Goal: Use online tool/utility: Utilize a website feature to perform a specific function

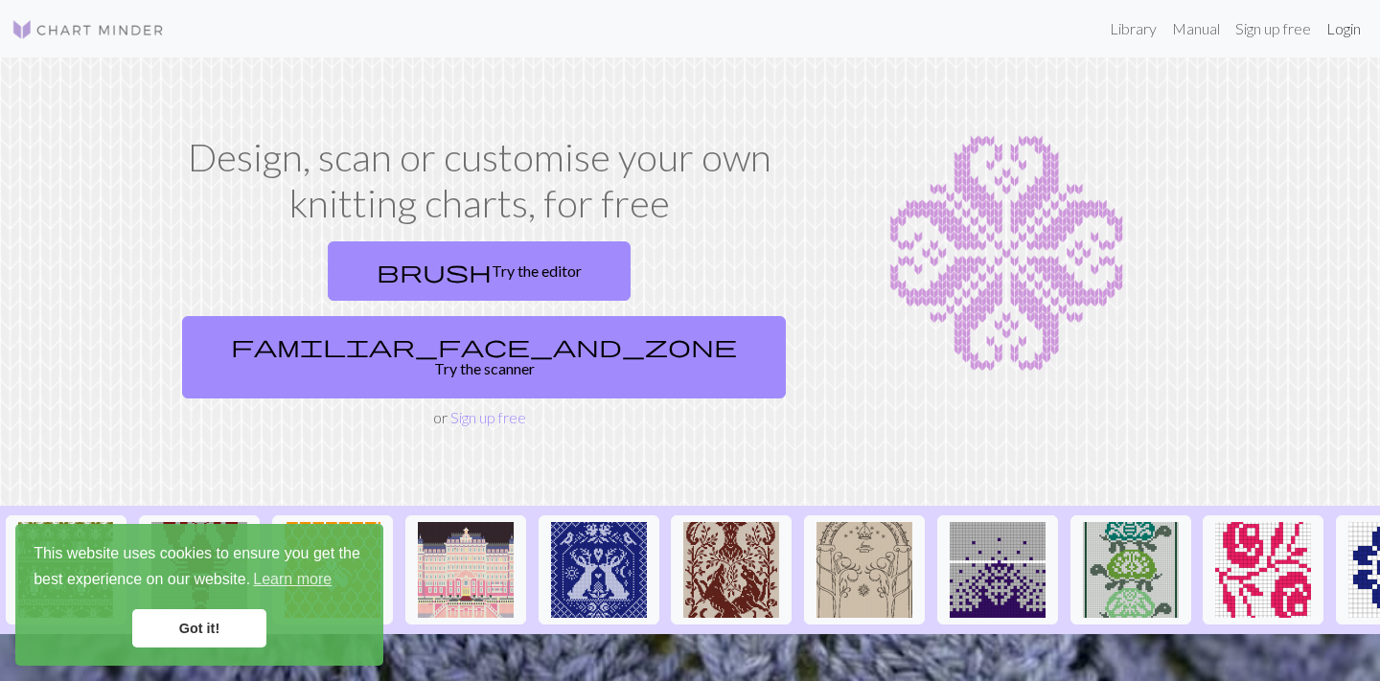
click at [1338, 30] on link "Login" at bounding box center [1343, 29] width 50 height 38
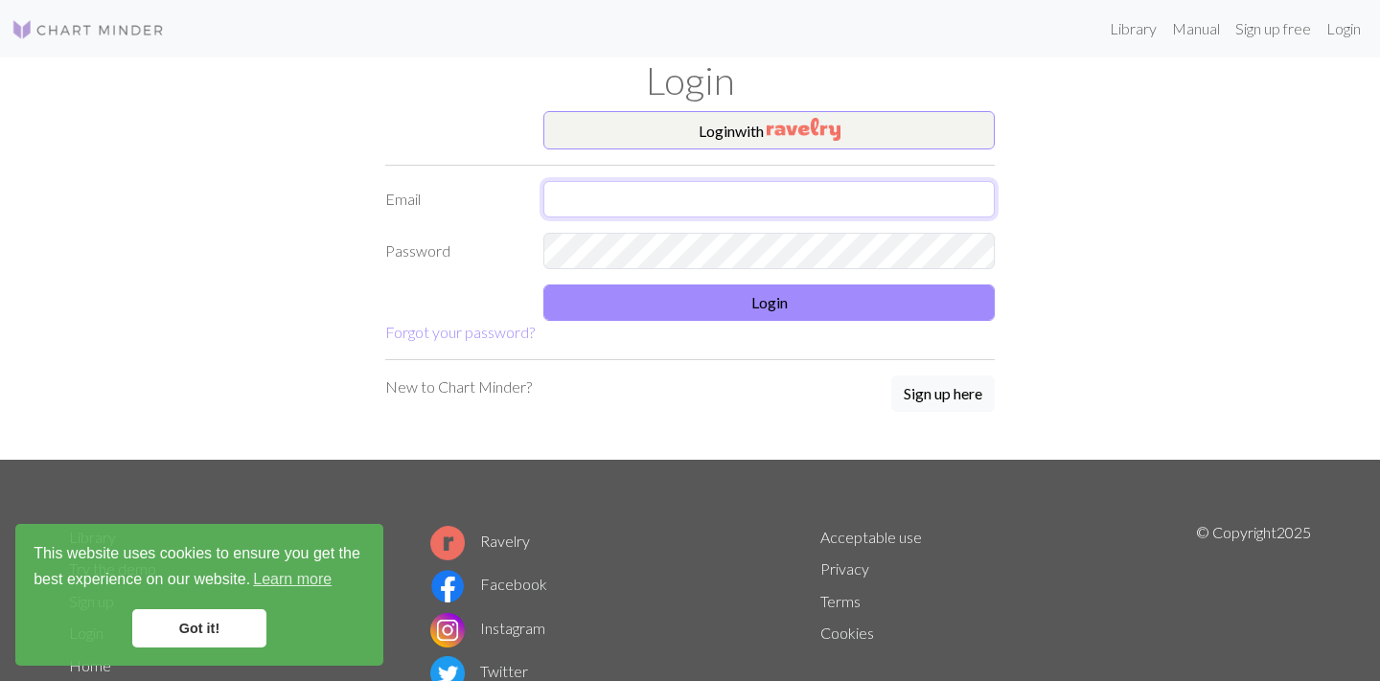
type input "info@fanokluden.dk"
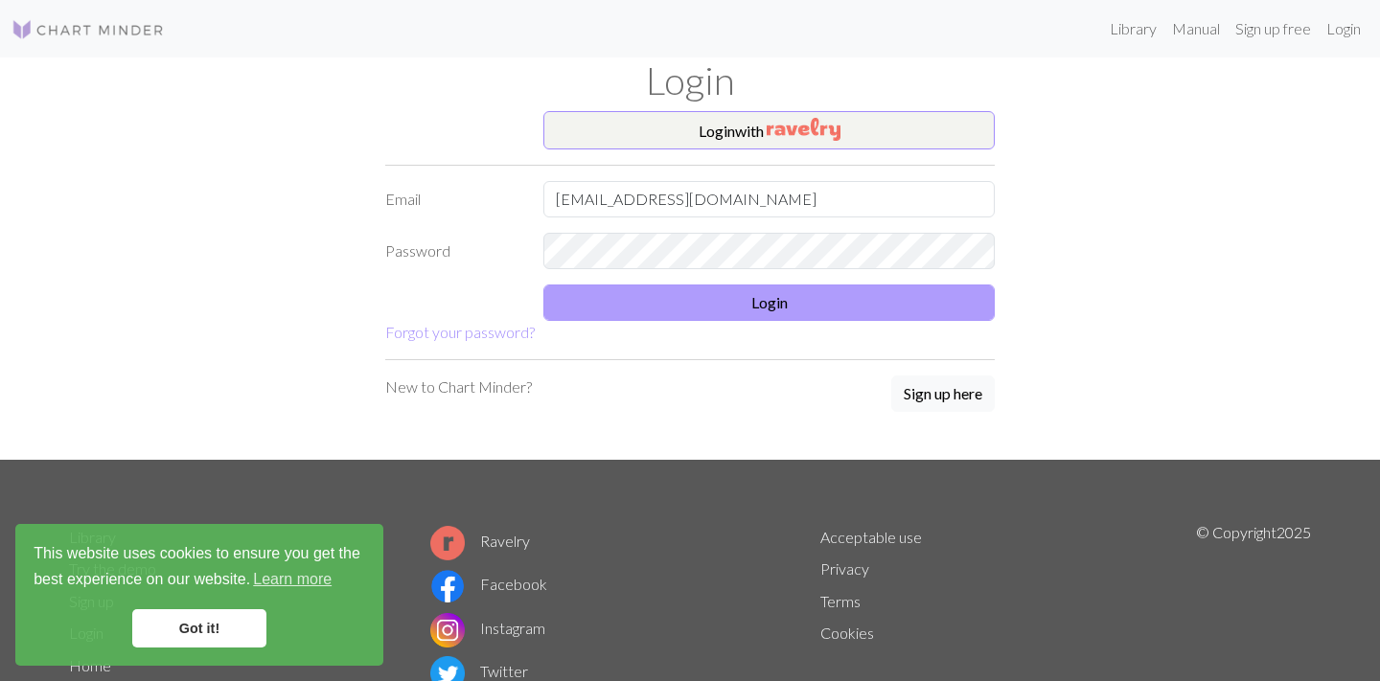
click at [778, 306] on button "Login" at bounding box center [768, 303] width 451 height 36
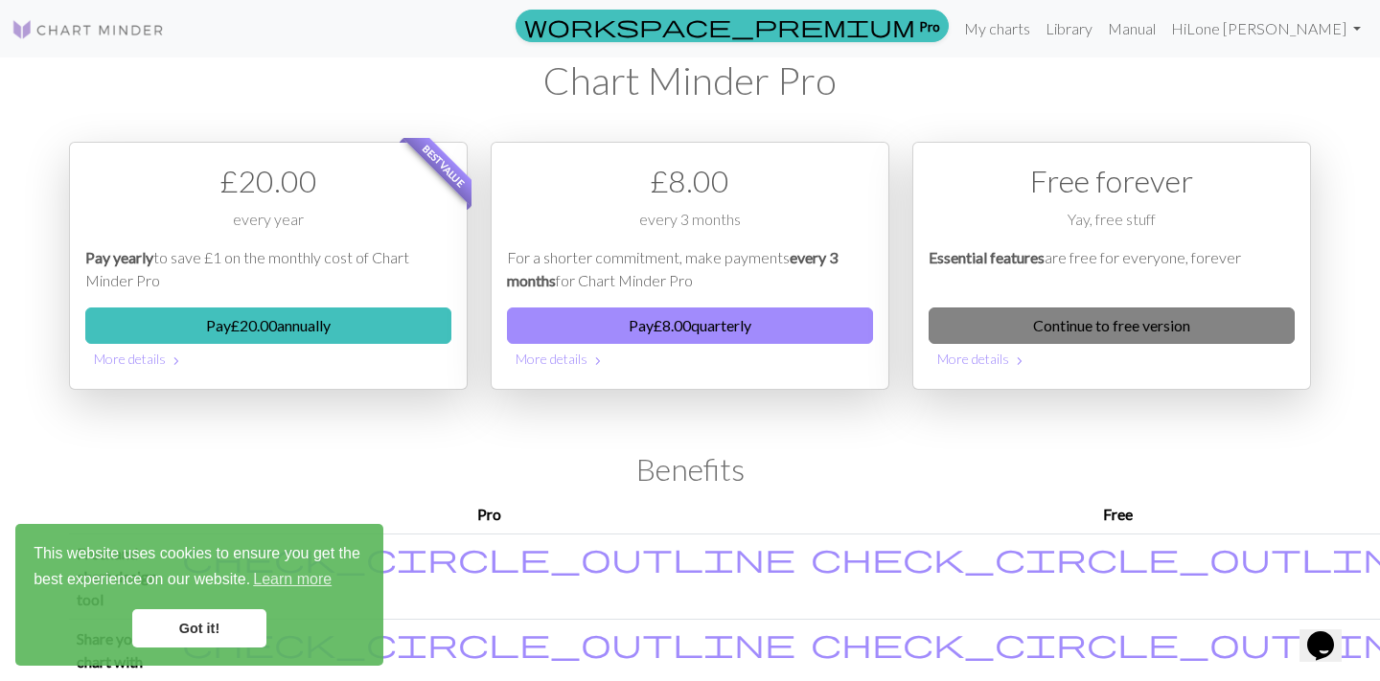
click at [1162, 320] on link "Continue to free version" at bounding box center [1111, 326] width 366 height 36
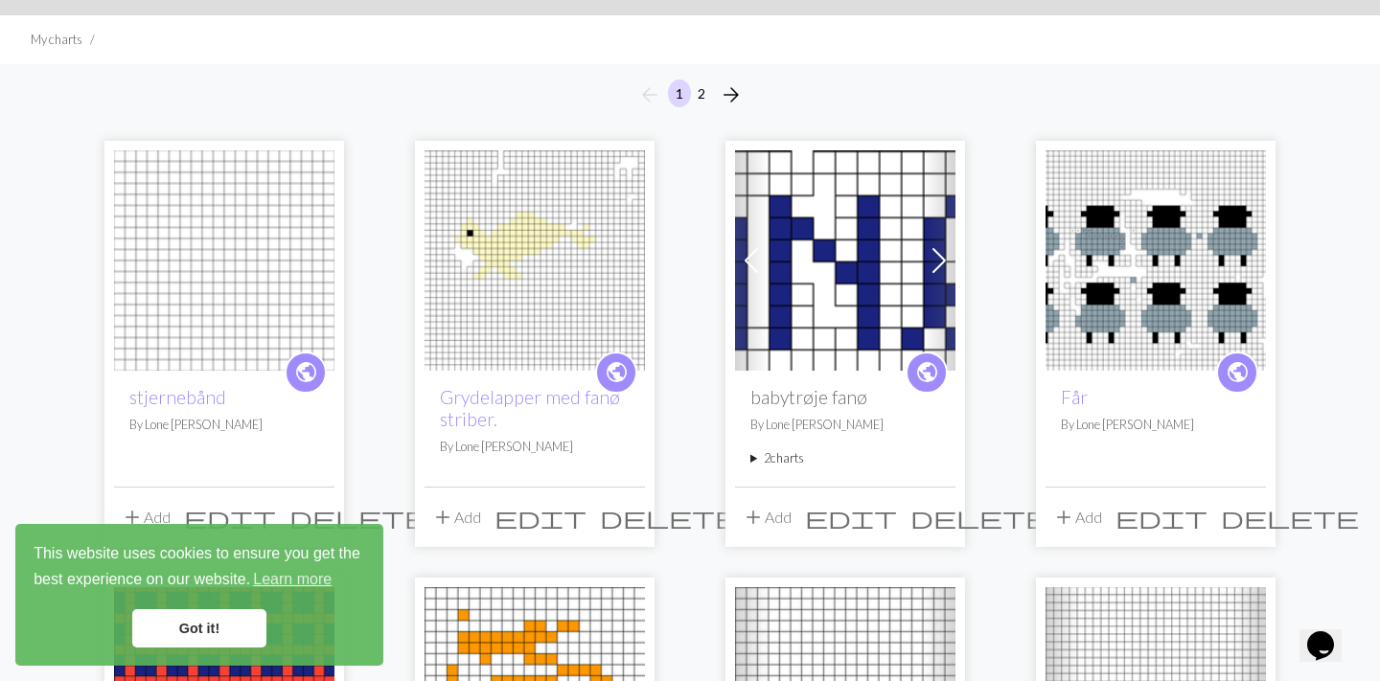
scroll to position [110, 0]
click at [192, 630] on link "Got it!" at bounding box center [199, 628] width 134 height 38
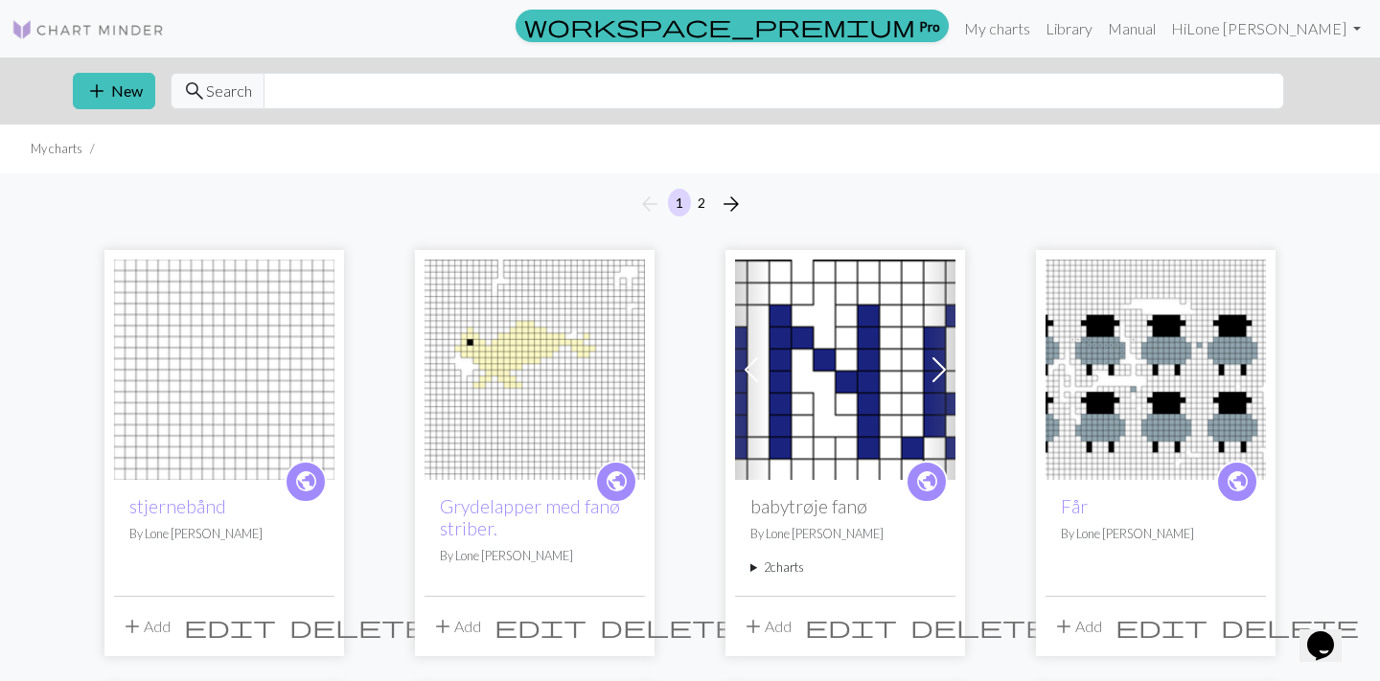
scroll to position [0, 0]
click at [134, 81] on button "add New" at bounding box center [114, 91] width 82 height 36
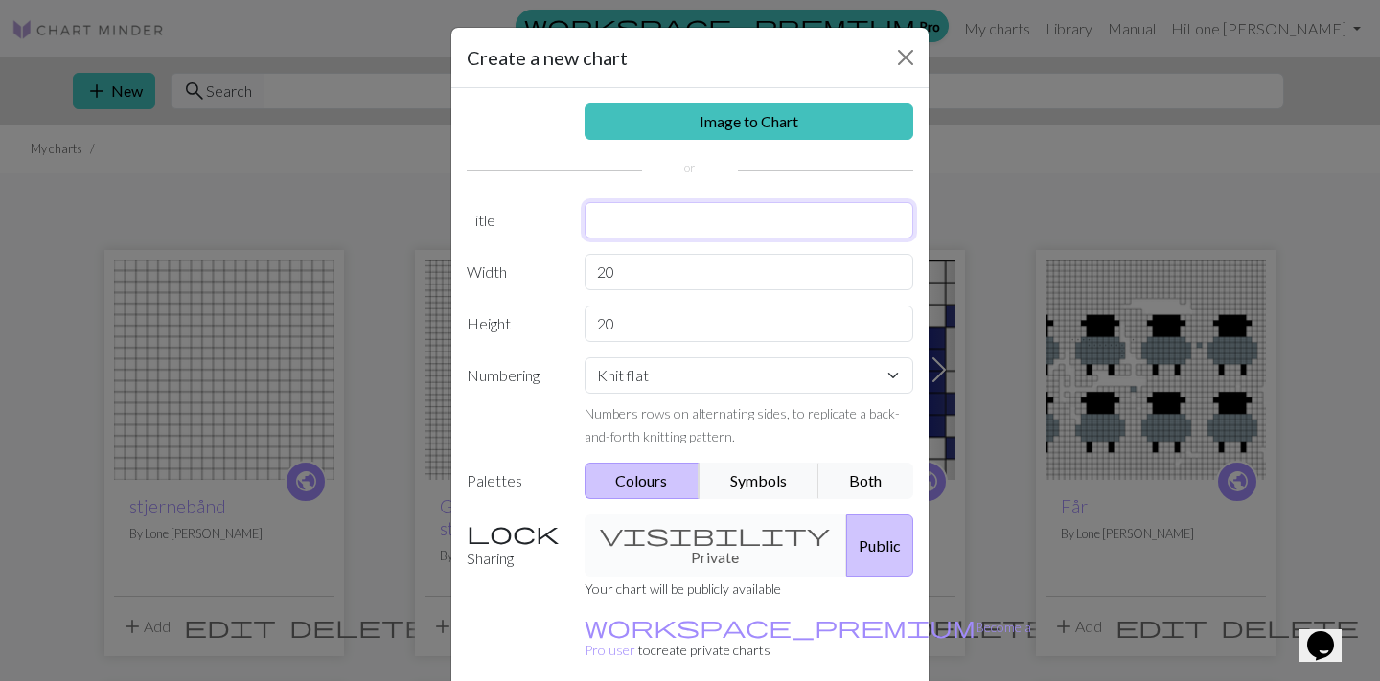
click at [606, 220] on input "text" at bounding box center [749, 220] width 330 height 36
click at [606, 220] on input "HALSTØRKLÆDE" at bounding box center [749, 220] width 330 height 36
type input "HALSTØRKLÆDE"
click at [615, 274] on input "20" at bounding box center [749, 272] width 330 height 36
type input "2"
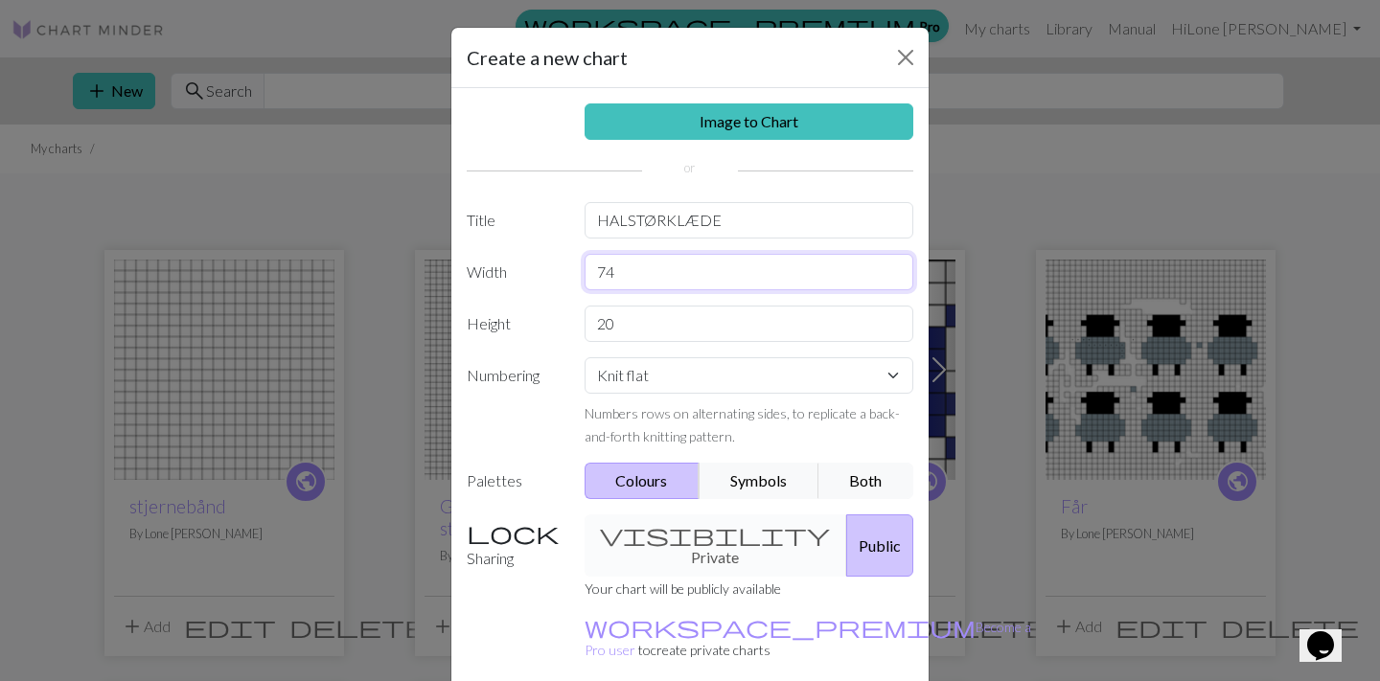
type input "74"
click at [626, 326] on input "20" at bounding box center [749, 324] width 330 height 36
type input "22"
click at [636, 478] on button "Colours" at bounding box center [642, 481] width 116 height 36
click at [501, 485] on label "Palettes" at bounding box center [514, 481] width 118 height 36
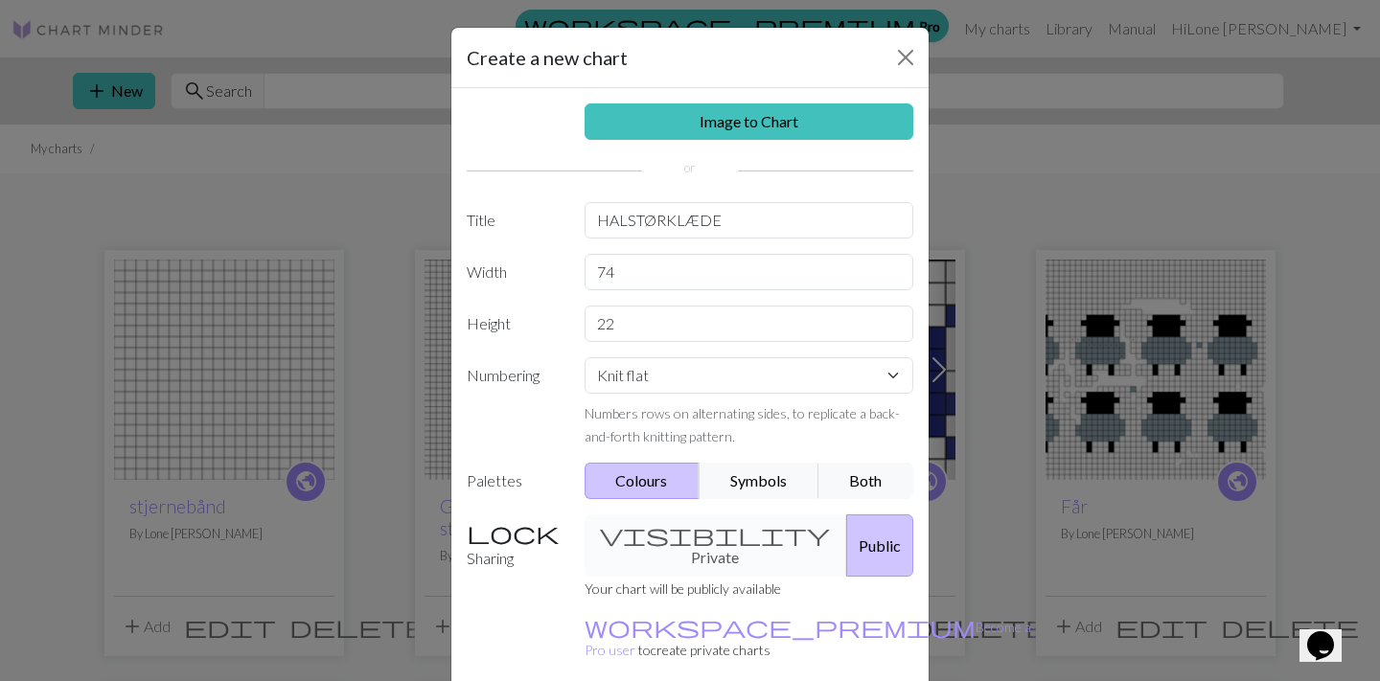
click at [682, 537] on div "visibility Private Public" at bounding box center [749, 546] width 353 height 62
click at [658, 484] on button "Colours" at bounding box center [642, 481] width 116 height 36
click at [686, 535] on div "visibility Private Public" at bounding box center [749, 546] width 353 height 62
click at [495, 478] on label "Palettes" at bounding box center [514, 481] width 118 height 36
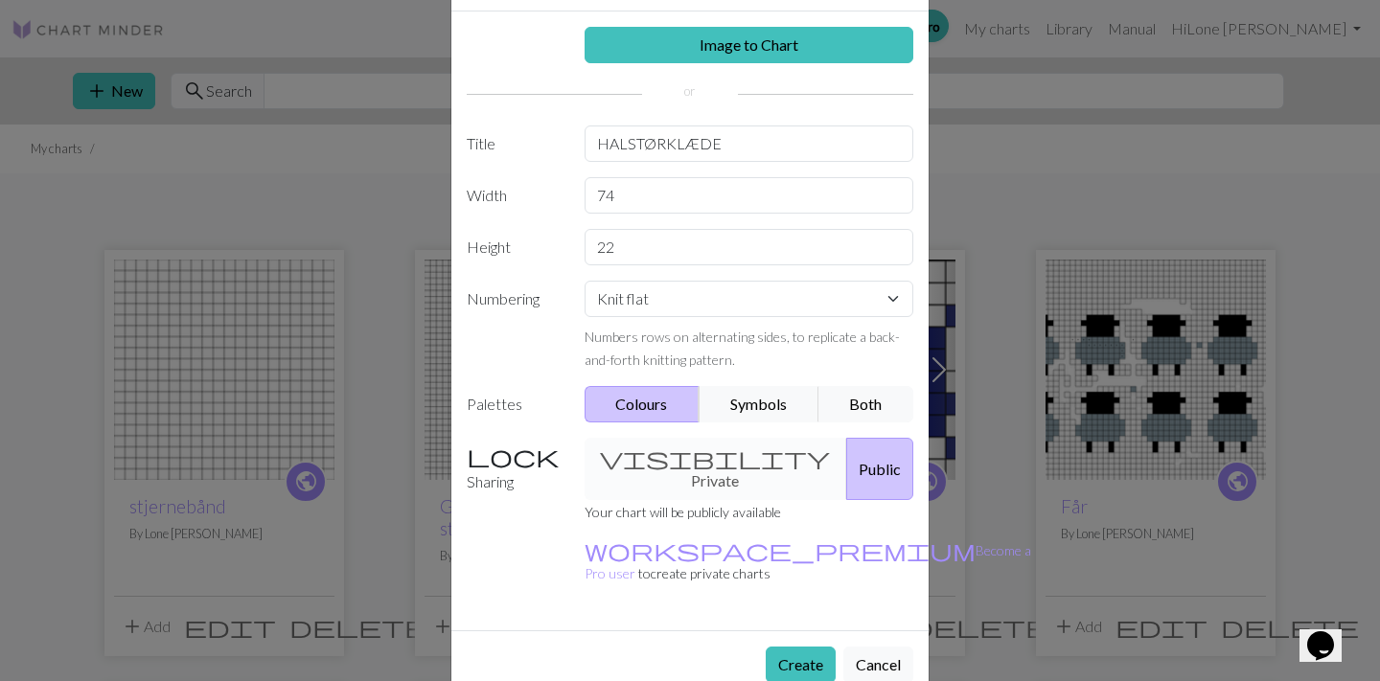
scroll to position [76, 0]
click at [803, 648] on button "Create" at bounding box center [801, 666] width 70 height 36
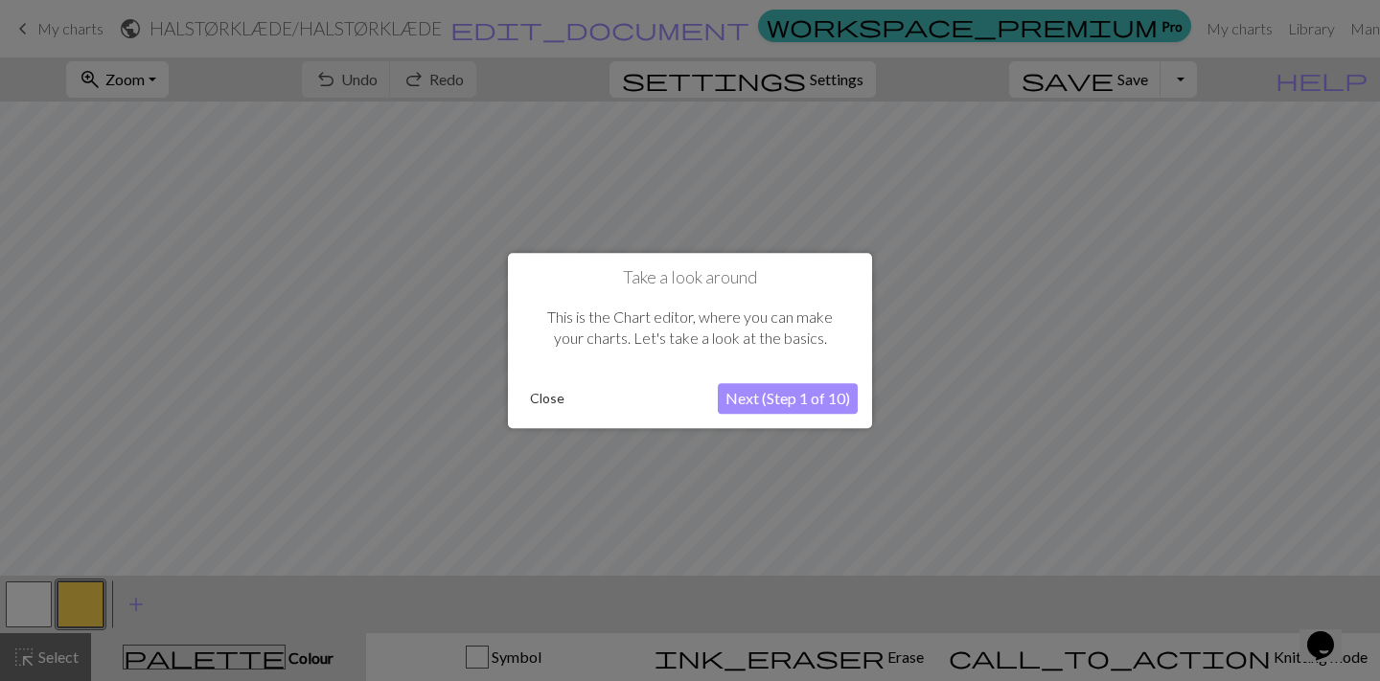
click at [556, 394] on button "Close" at bounding box center [547, 398] width 50 height 29
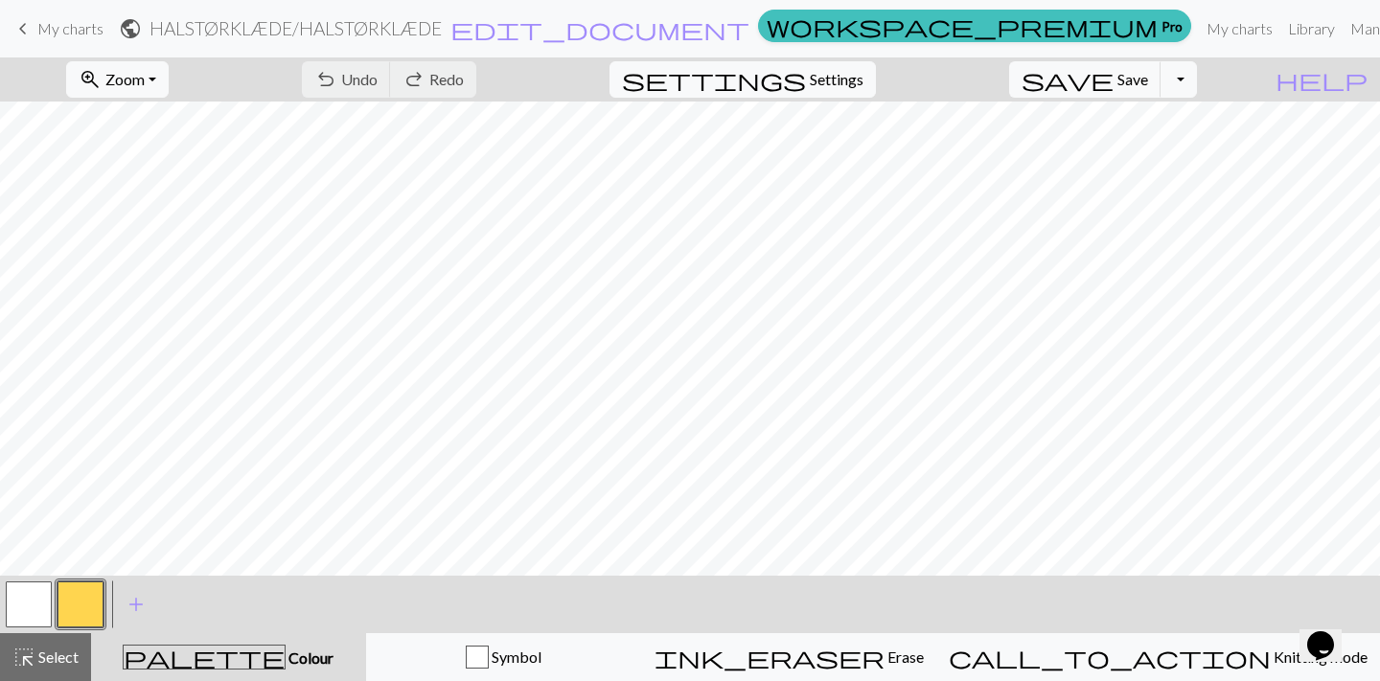
click at [446, 82] on div "undo Undo Undo redo Redo Redo" at bounding box center [388, 79] width 203 height 44
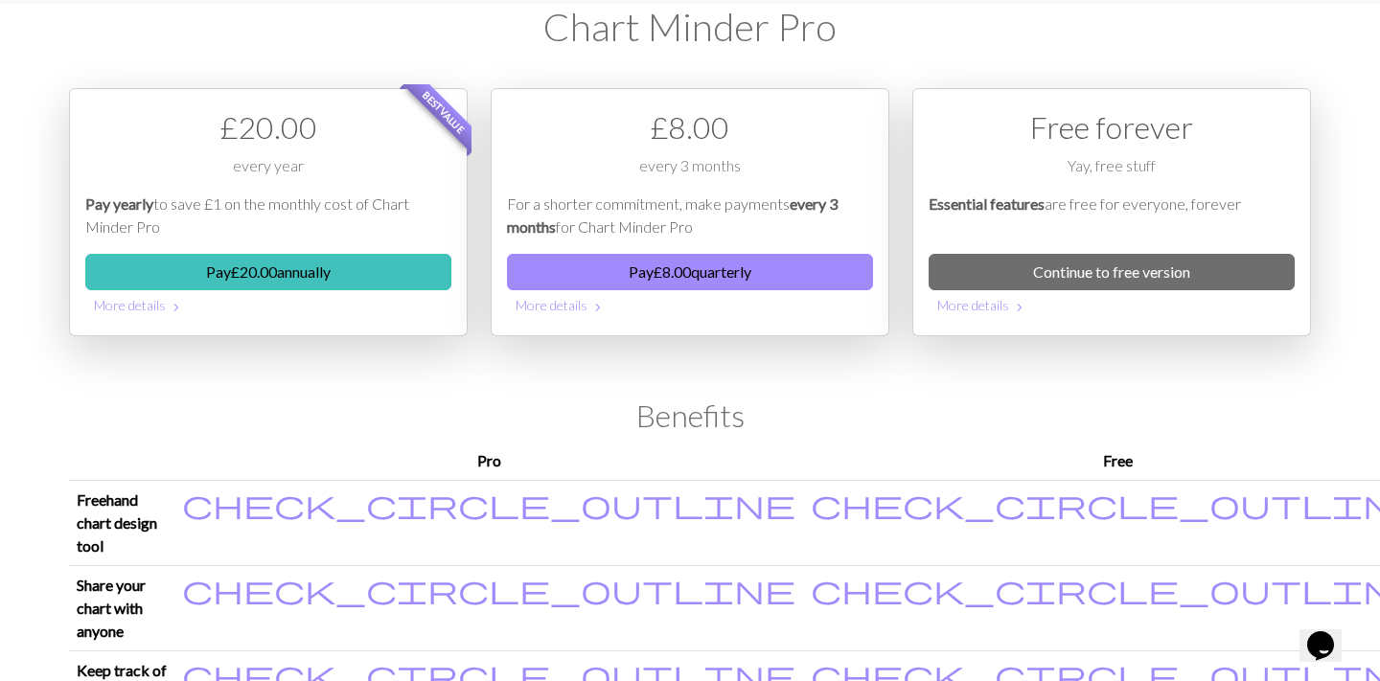
scroll to position [80, 0]
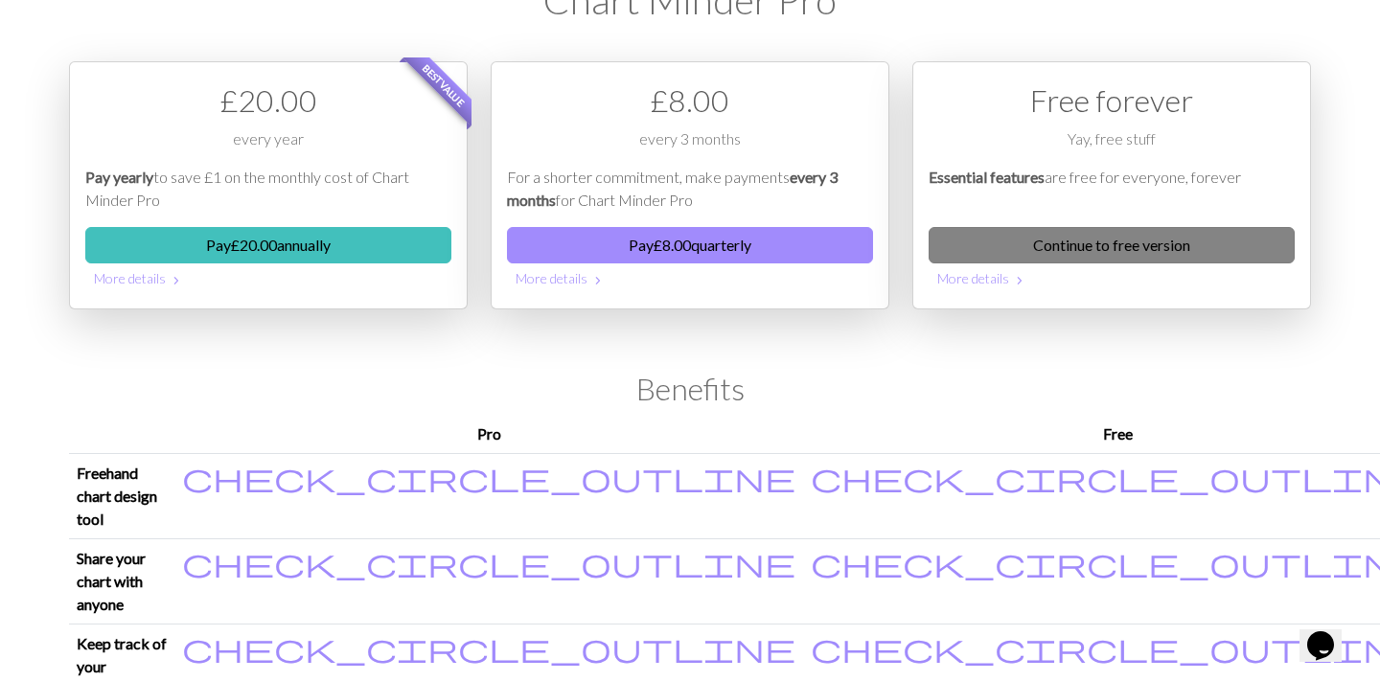
click at [1041, 246] on link "Continue to free version" at bounding box center [1111, 245] width 366 height 36
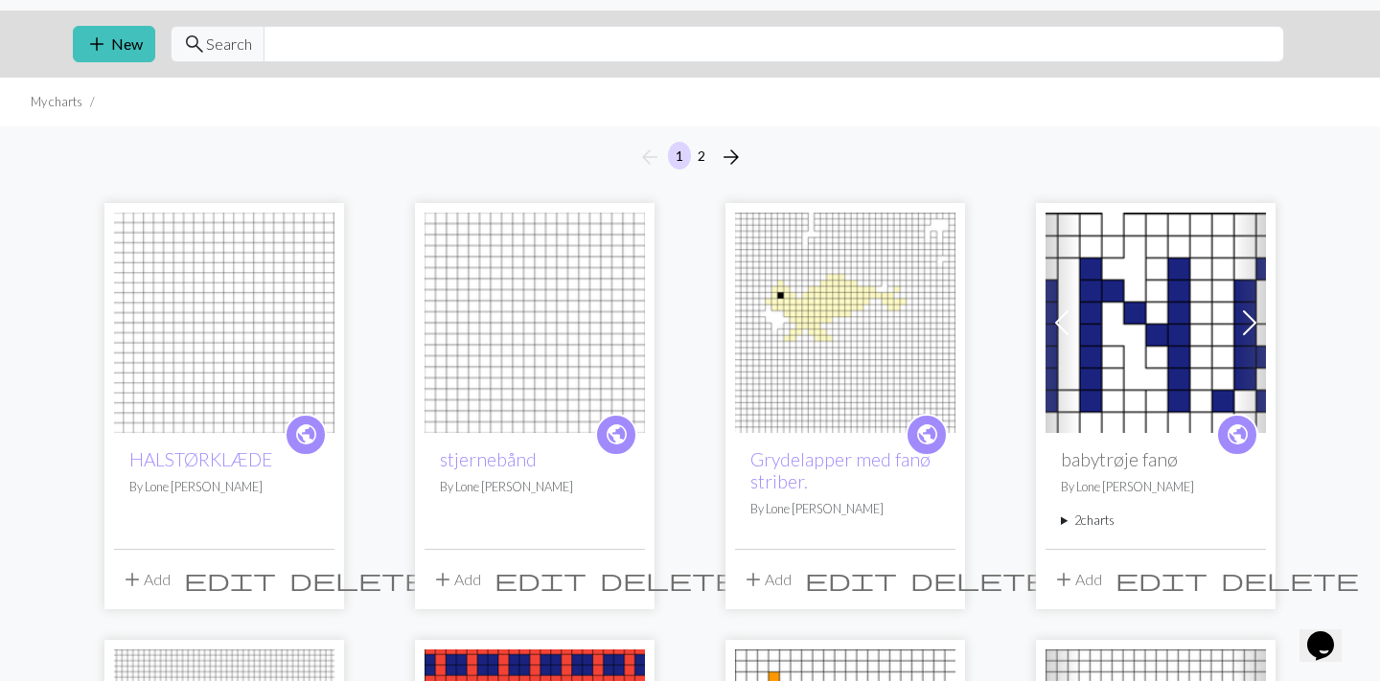
scroll to position [48, 0]
click at [318, 583] on span "delete" at bounding box center [358, 578] width 138 height 27
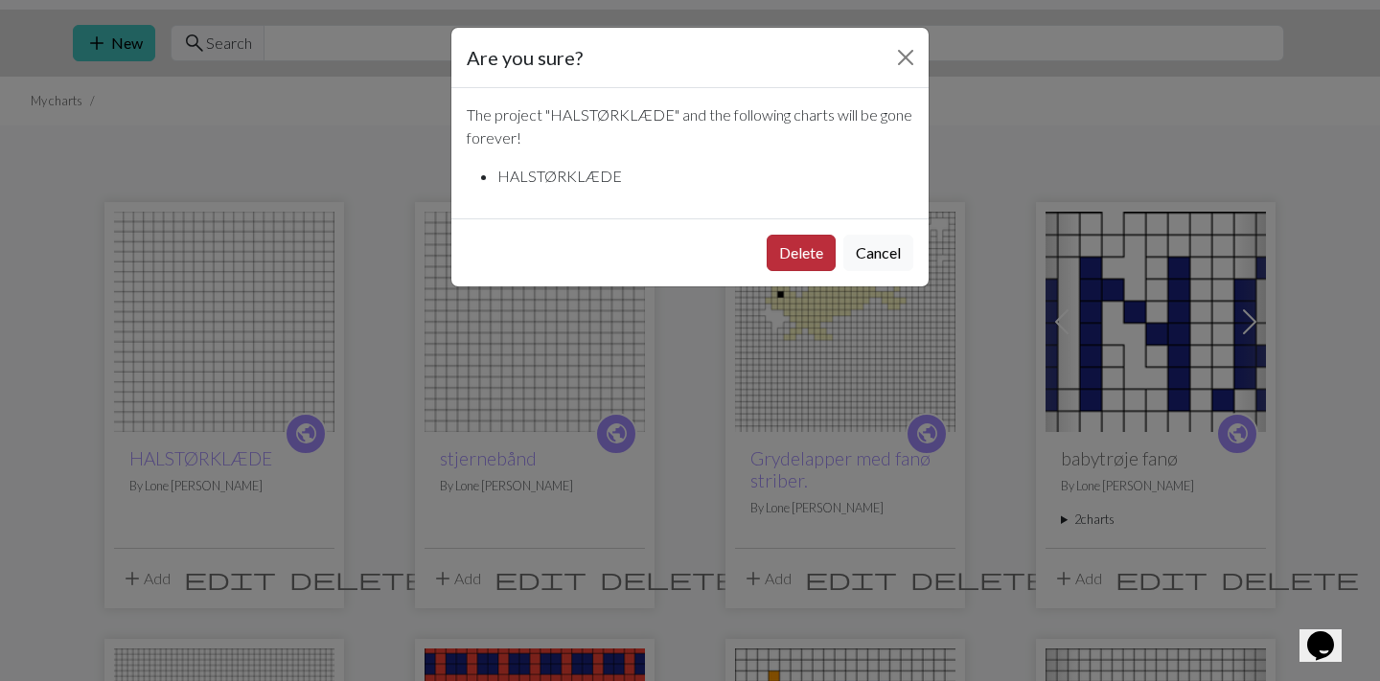
click at [794, 257] on button "Delete" at bounding box center [800, 253] width 69 height 36
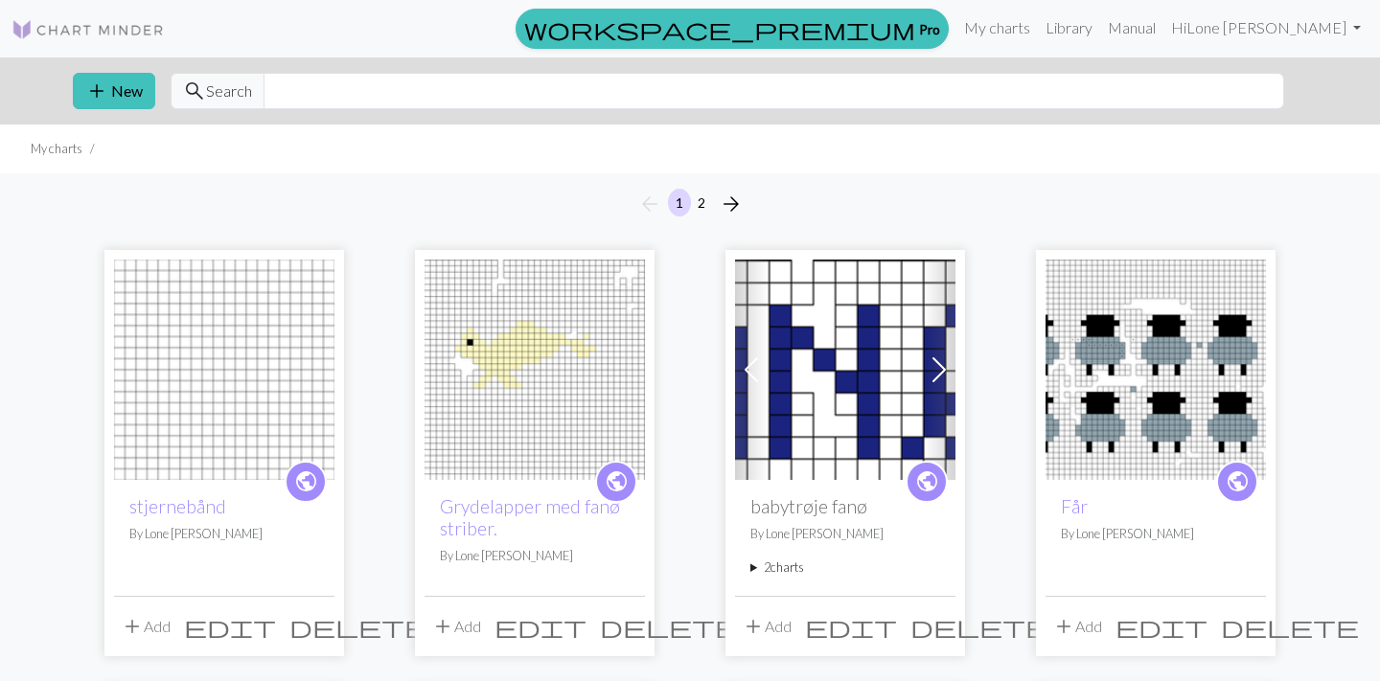
scroll to position [48, 0]
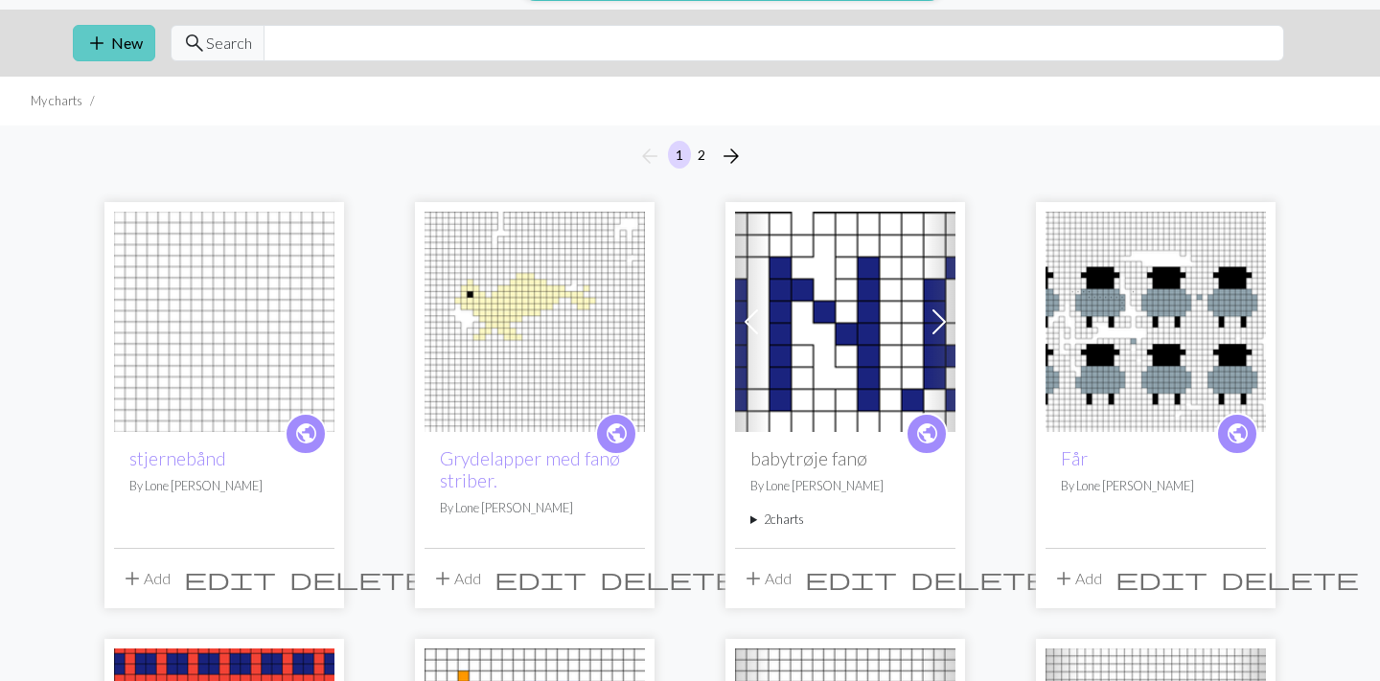
click at [118, 45] on button "add New" at bounding box center [114, 43] width 82 height 36
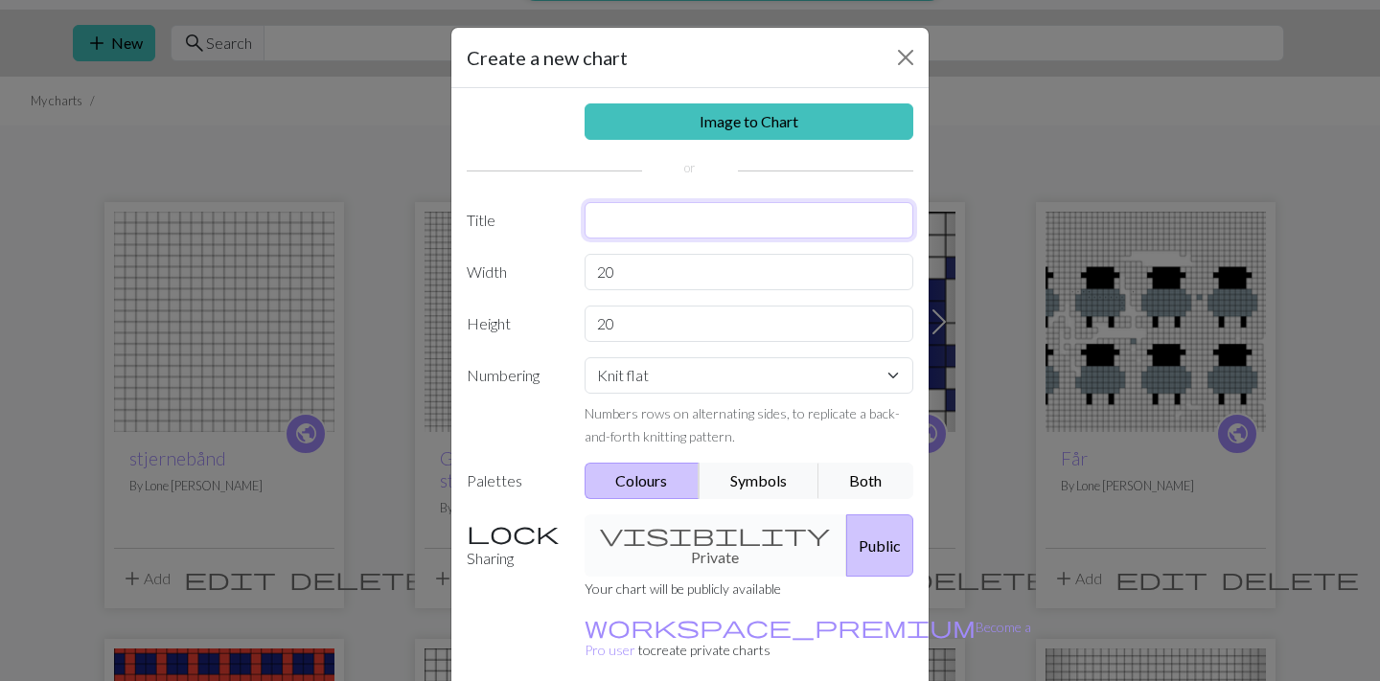
click at [607, 221] on input "text" at bounding box center [749, 220] width 330 height 36
type input "HALSTØRKLÆDE"
click at [621, 274] on input "20" at bounding box center [749, 272] width 330 height 36
type input "25"
click at [616, 326] on input "20" at bounding box center [749, 324] width 330 height 36
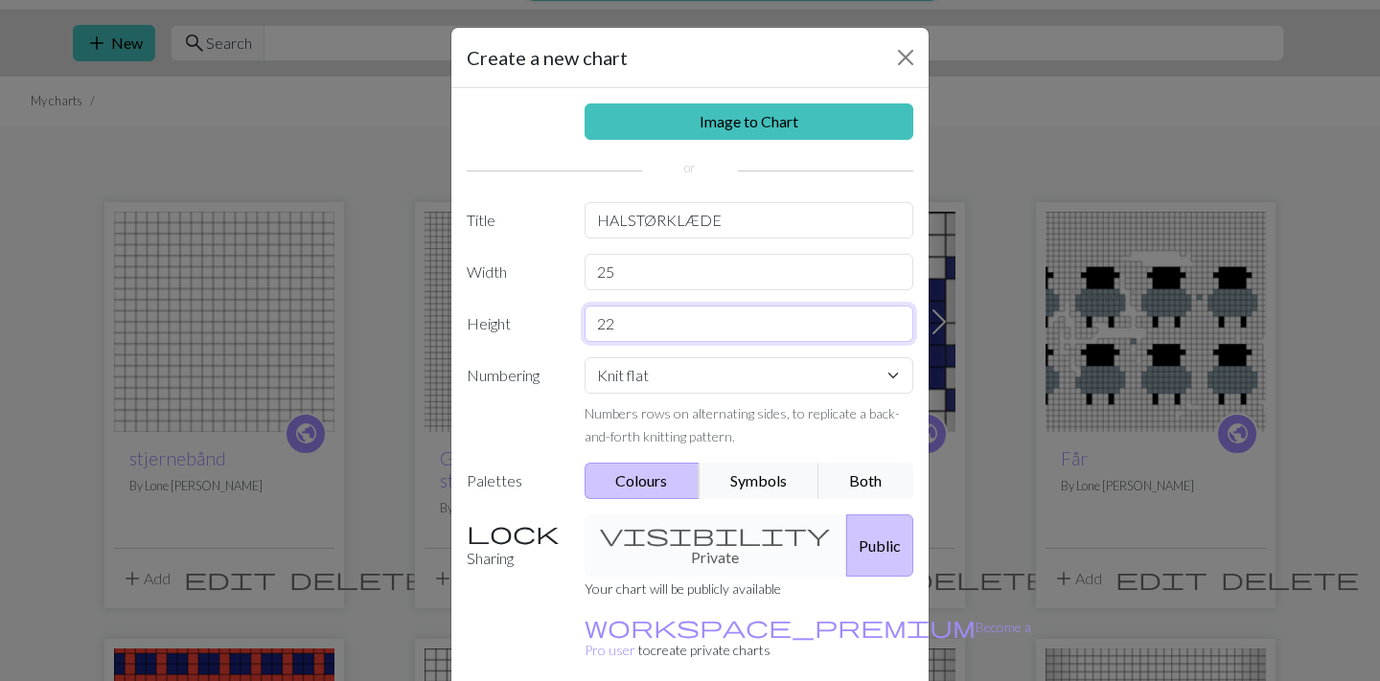
type input "22"
click at [616, 272] on input "25" at bounding box center [749, 272] width 330 height 36
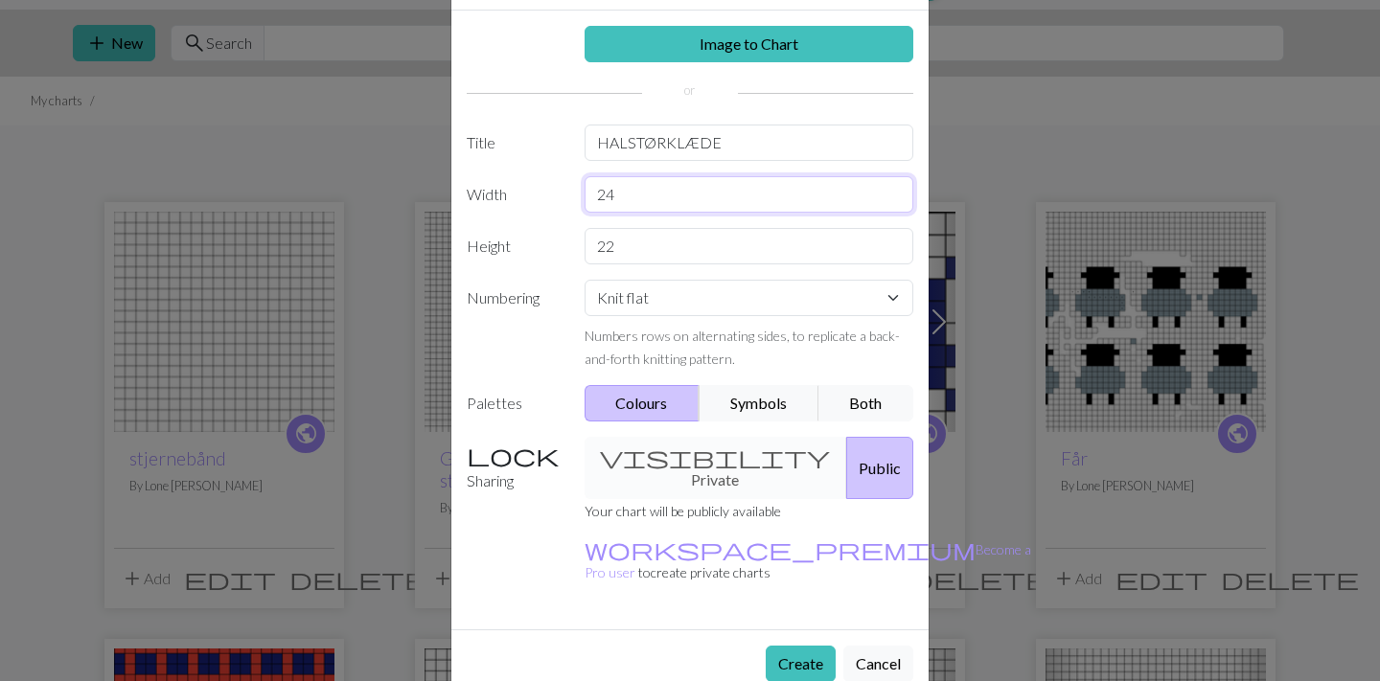
scroll to position [76, 0]
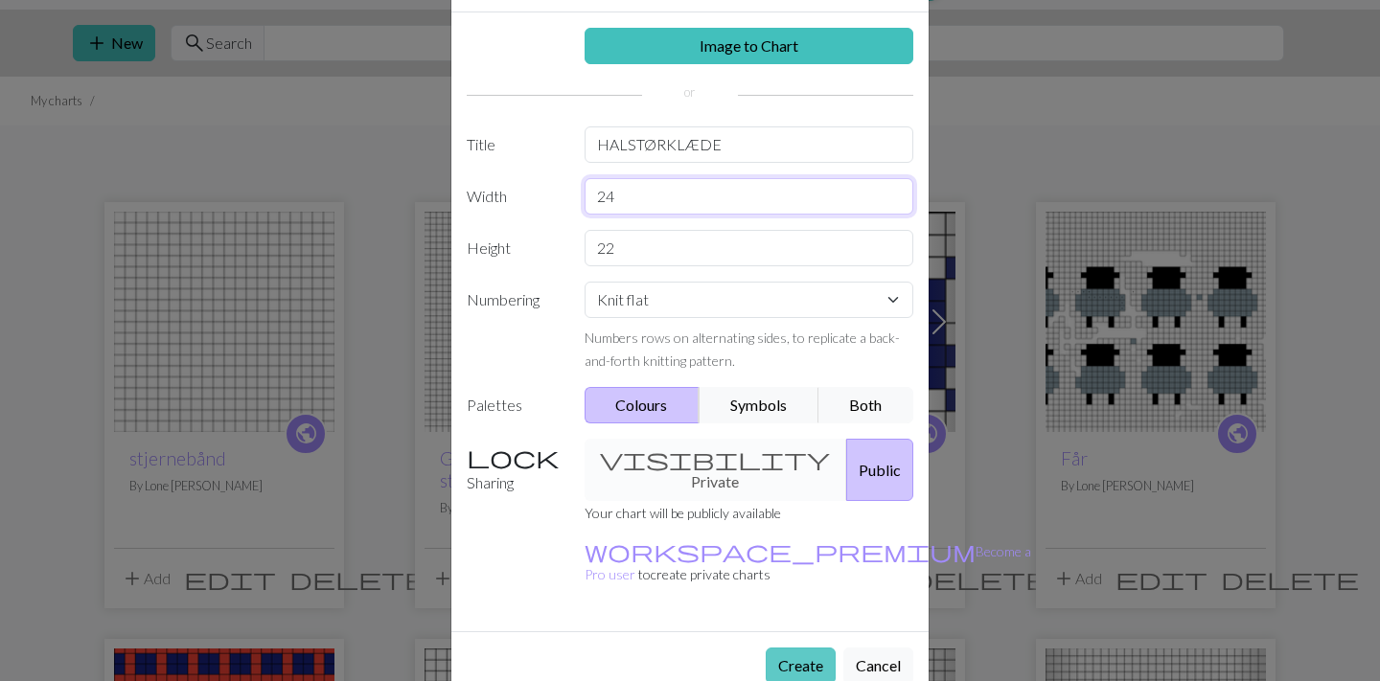
type input "24"
click at [802, 648] on button "Create" at bounding box center [801, 666] width 70 height 36
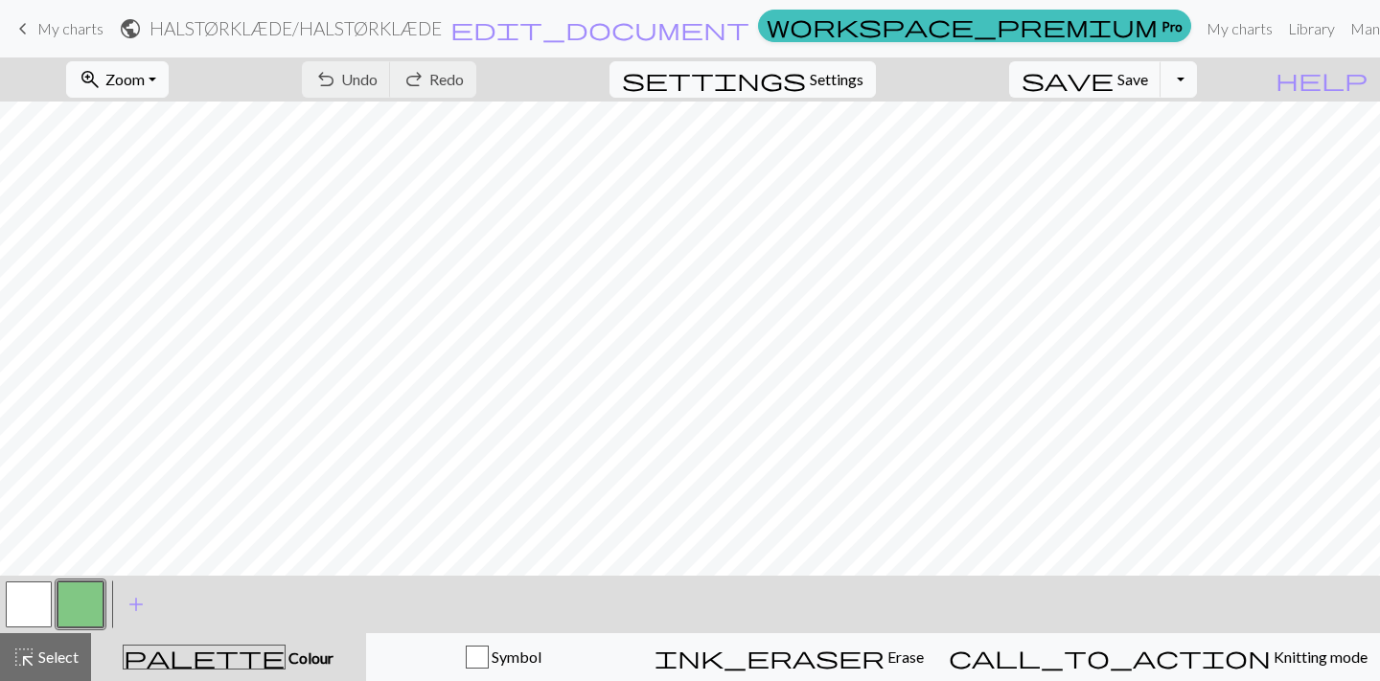
click at [286, 654] on span "Colour" at bounding box center [310, 658] width 48 height 18
click at [135, 608] on span "add" at bounding box center [136, 604] width 23 height 27
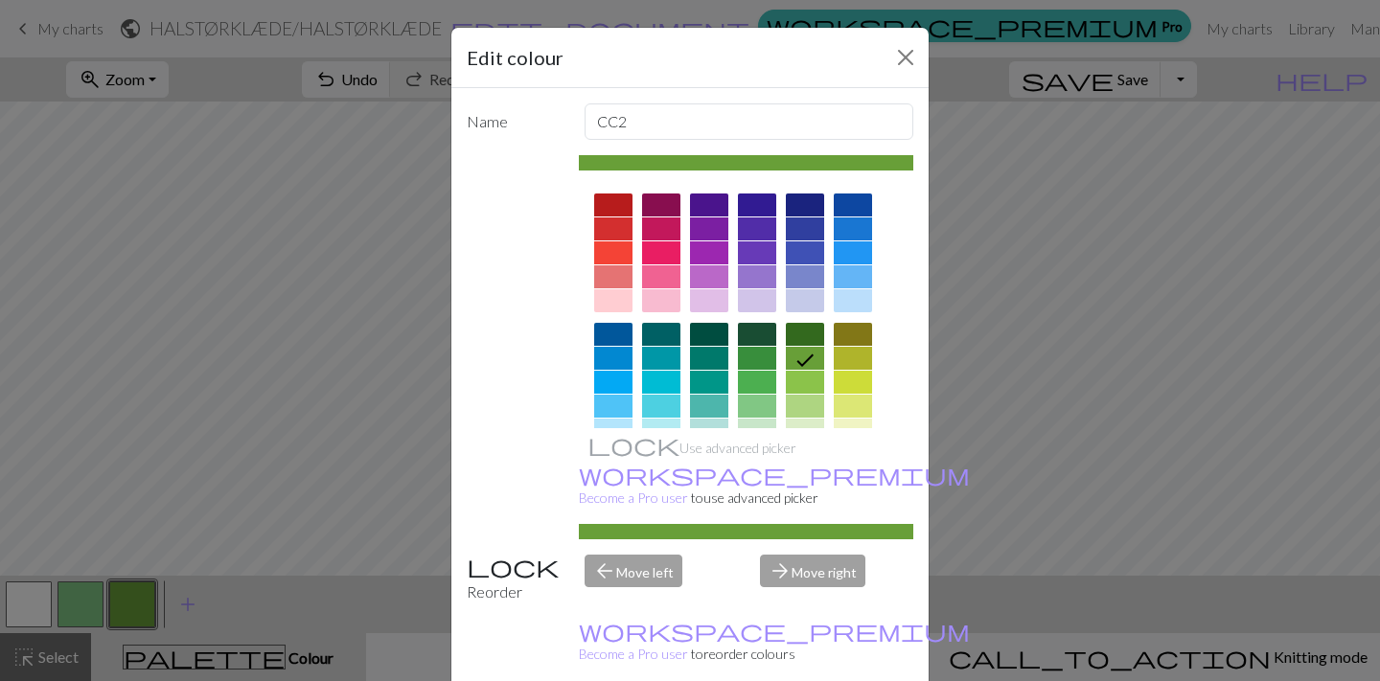
click at [807, 206] on div at bounding box center [805, 205] width 38 height 23
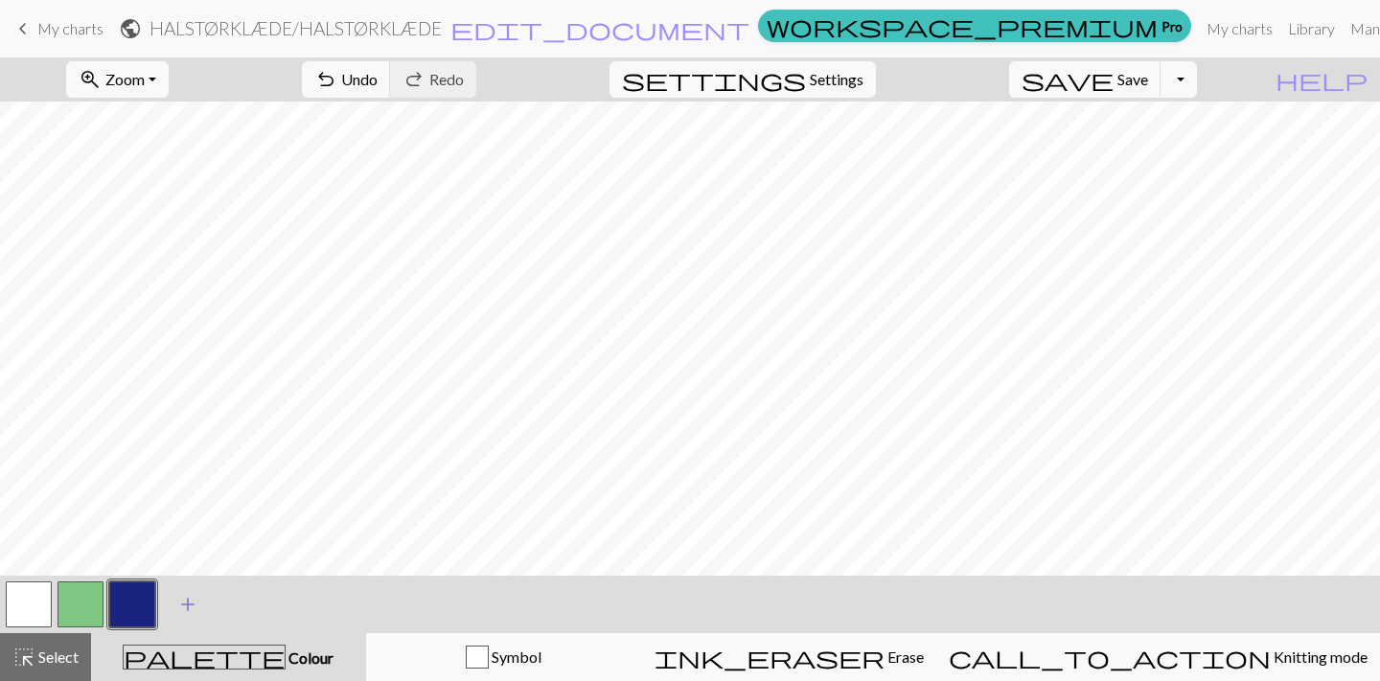
click at [187, 604] on span "add" at bounding box center [187, 604] width 23 height 27
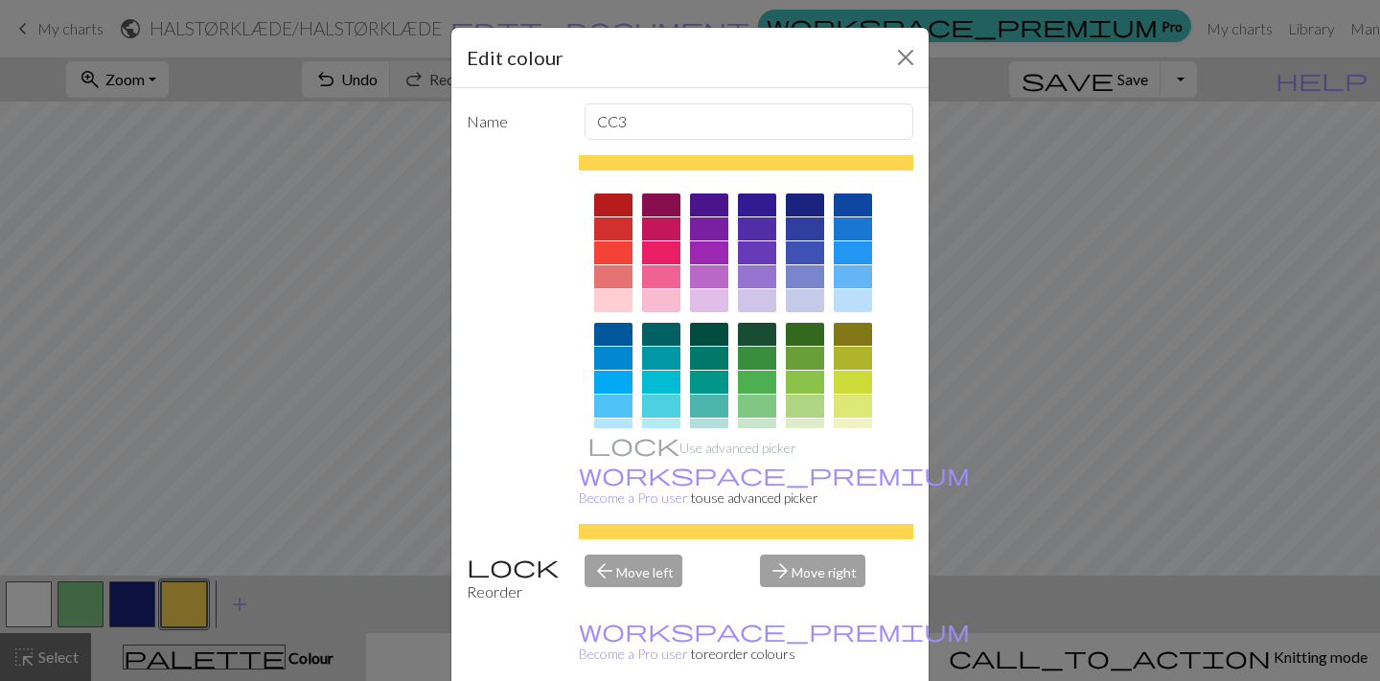
click at [608, 249] on div at bounding box center [613, 252] width 38 height 23
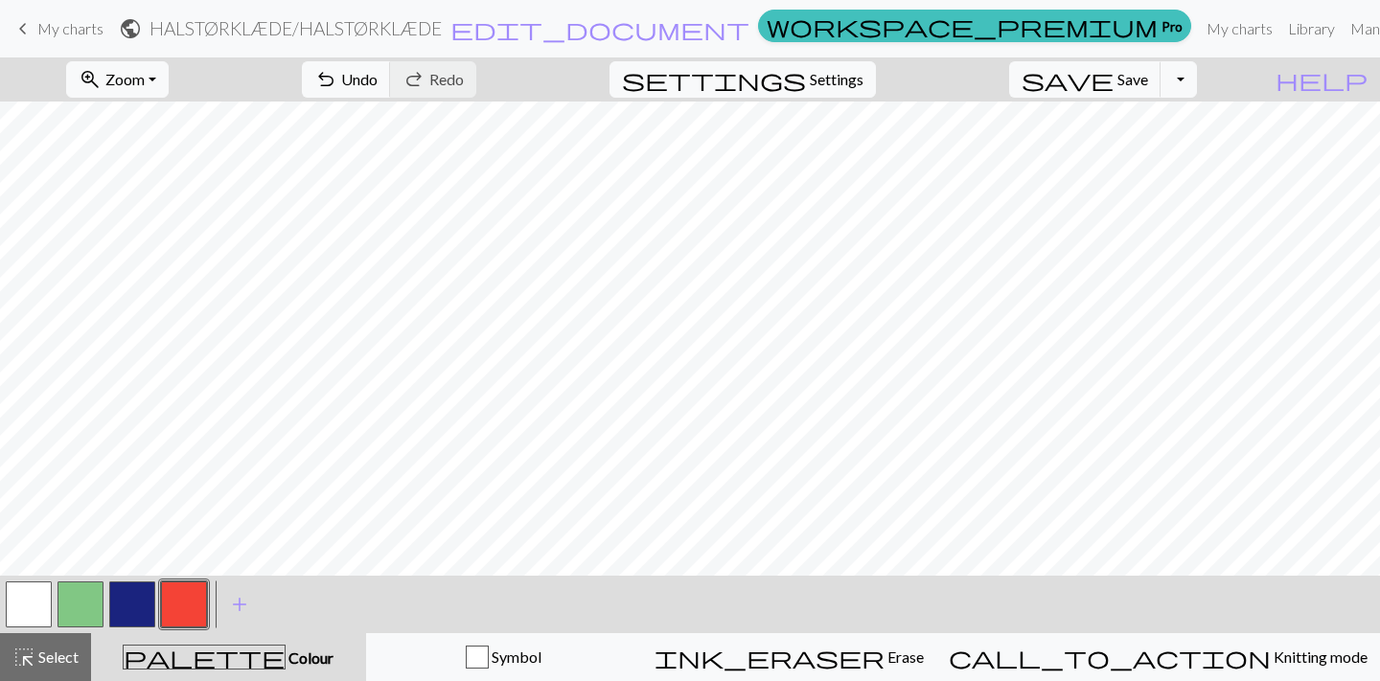
click at [16, 609] on button "button" at bounding box center [29, 605] width 46 height 46
click at [241, 603] on span "add" at bounding box center [239, 604] width 23 height 27
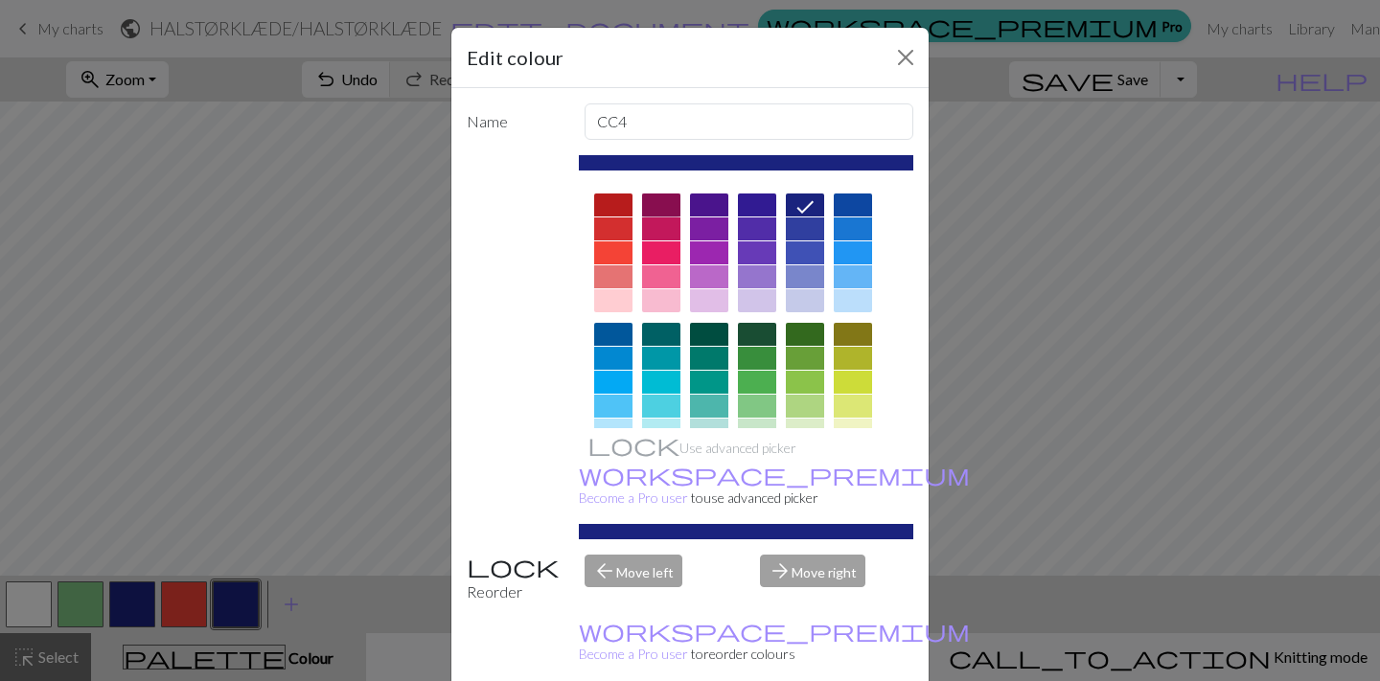
click at [655, 208] on div at bounding box center [661, 205] width 38 height 23
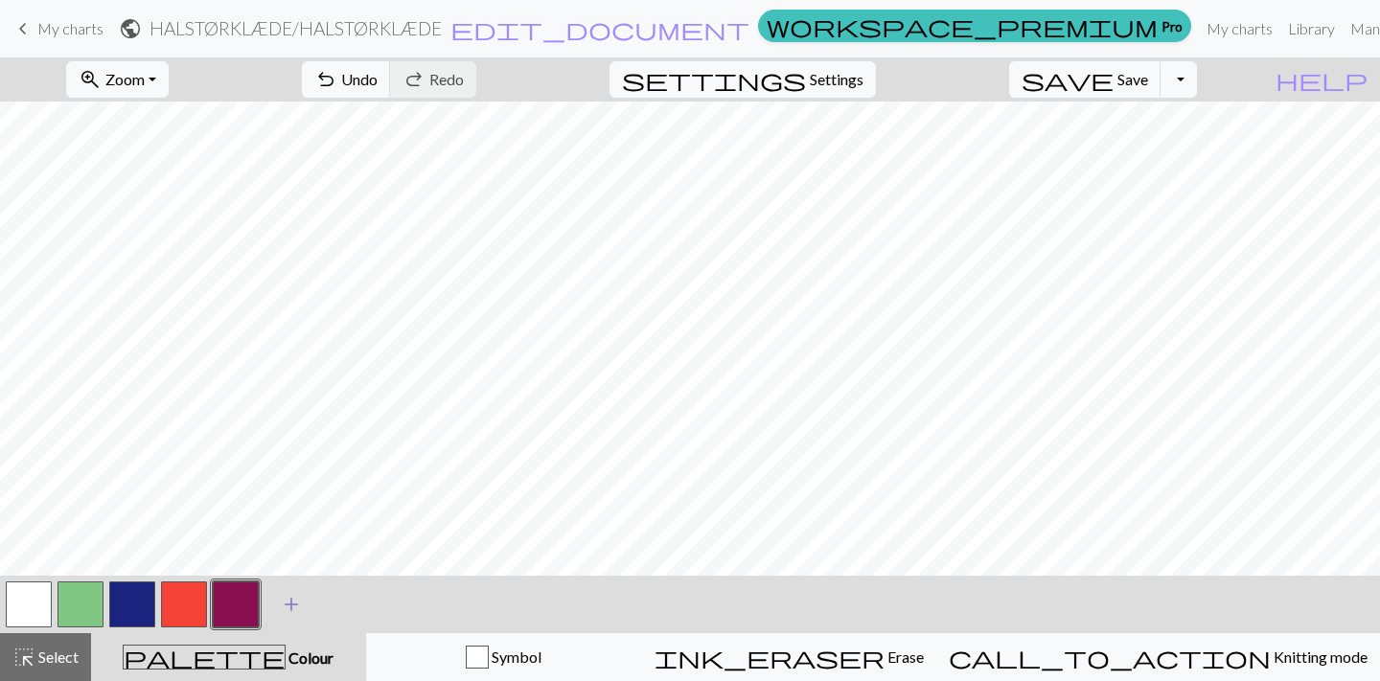
click at [292, 605] on span "add" at bounding box center [291, 604] width 23 height 27
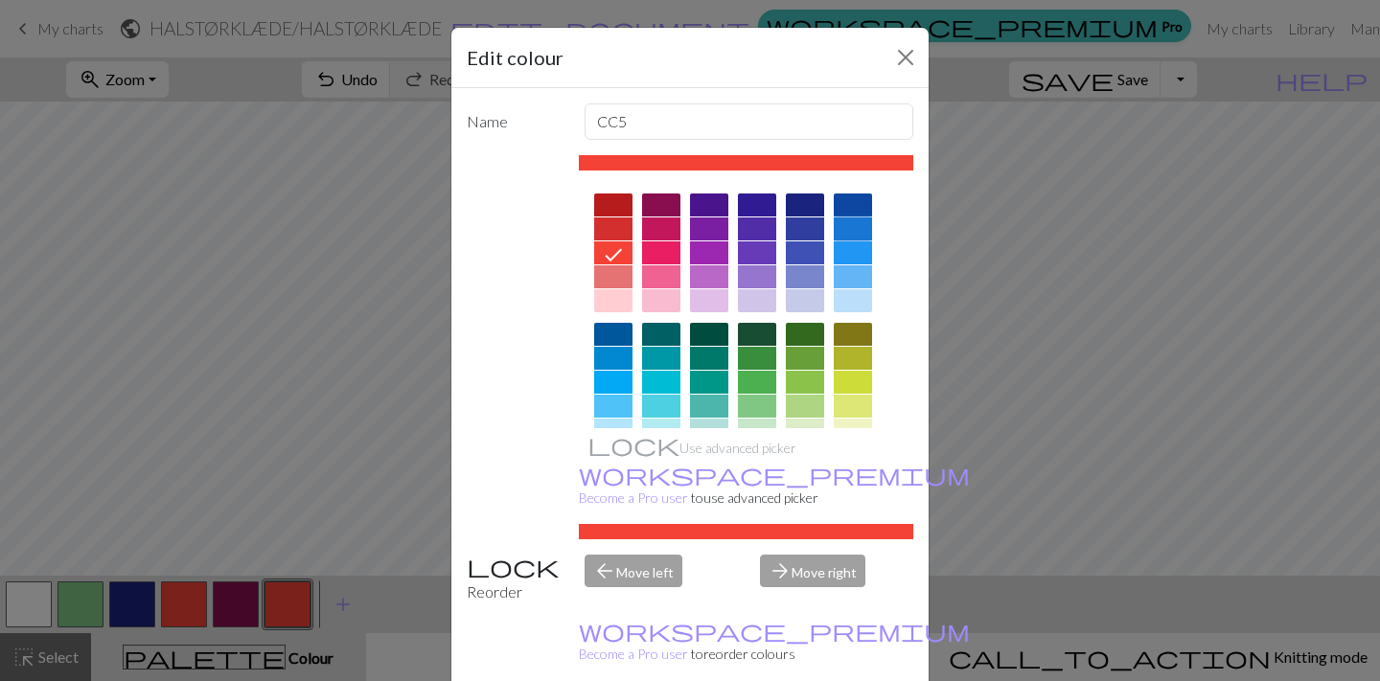
click at [856, 228] on div at bounding box center [853, 228] width 38 height 23
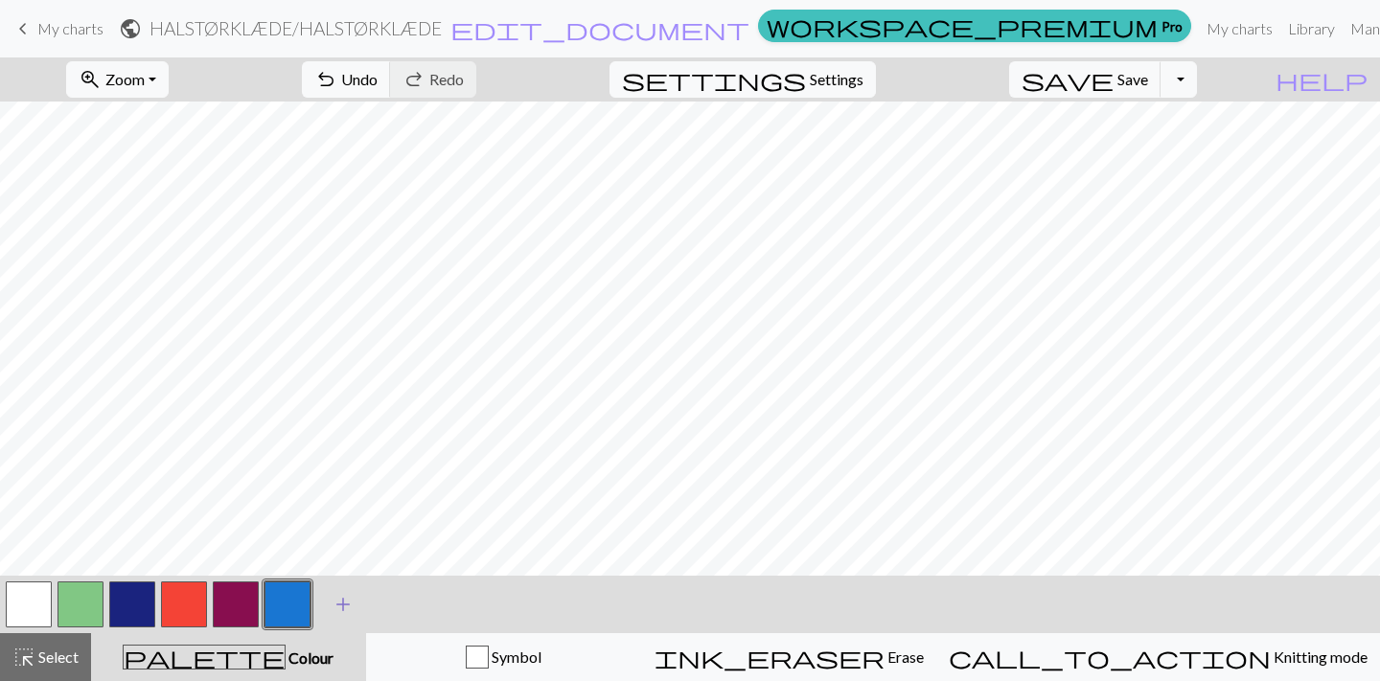
click at [343, 604] on span "add" at bounding box center [343, 604] width 23 height 27
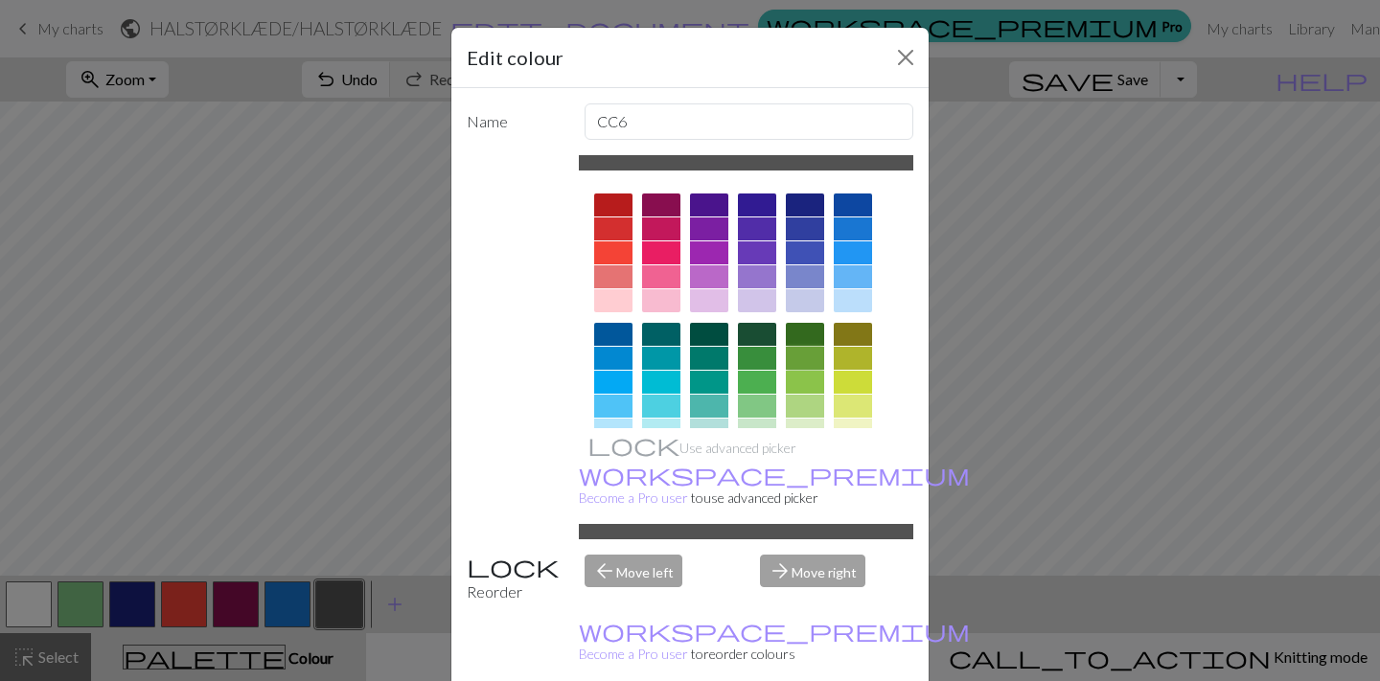
click at [802, 358] on div at bounding box center [805, 358] width 38 height 23
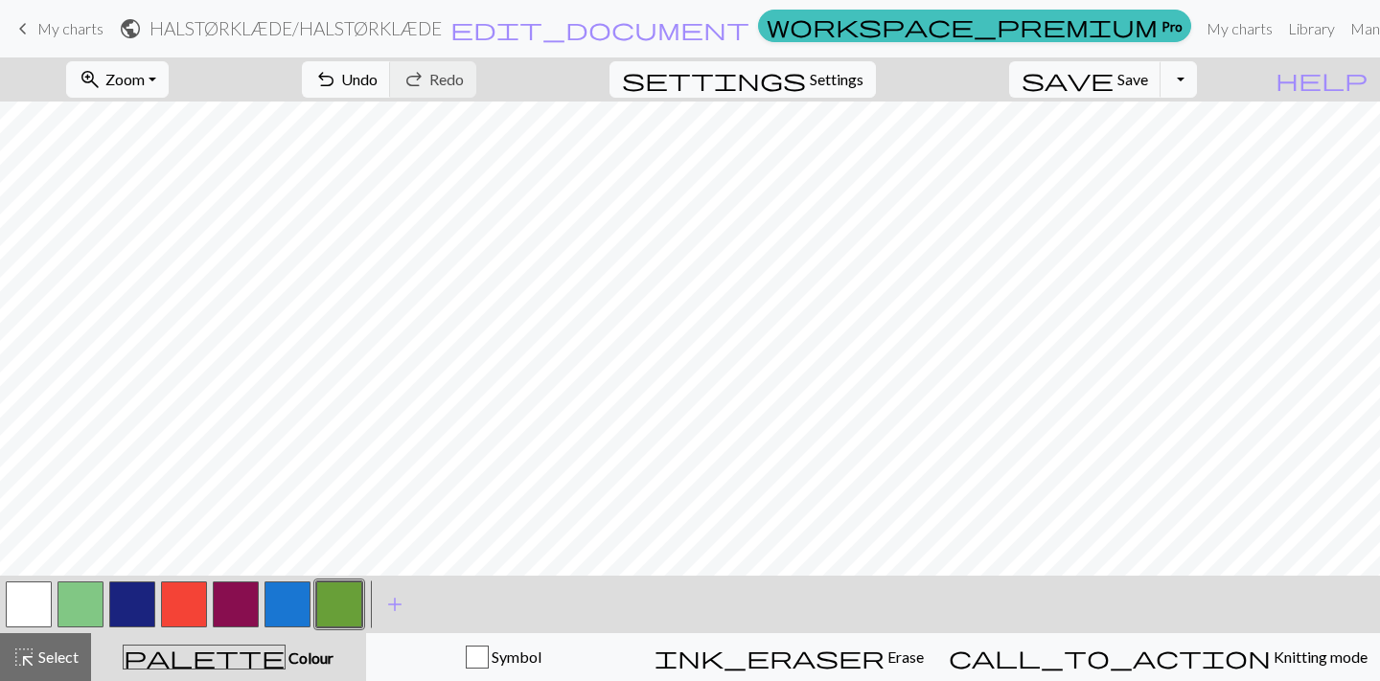
click at [288, 609] on button "button" at bounding box center [287, 605] width 46 height 46
click at [294, 606] on button "button" at bounding box center [287, 605] width 46 height 46
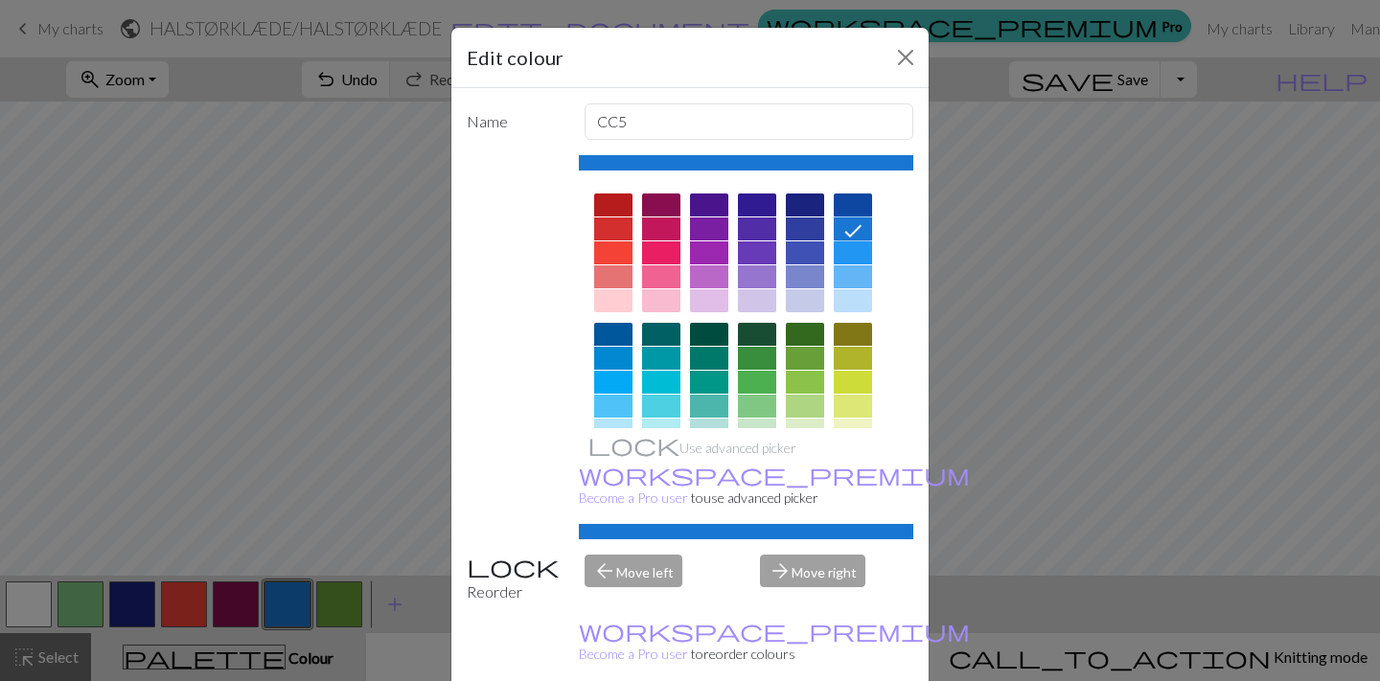
click at [856, 225] on icon at bounding box center [852, 230] width 23 height 23
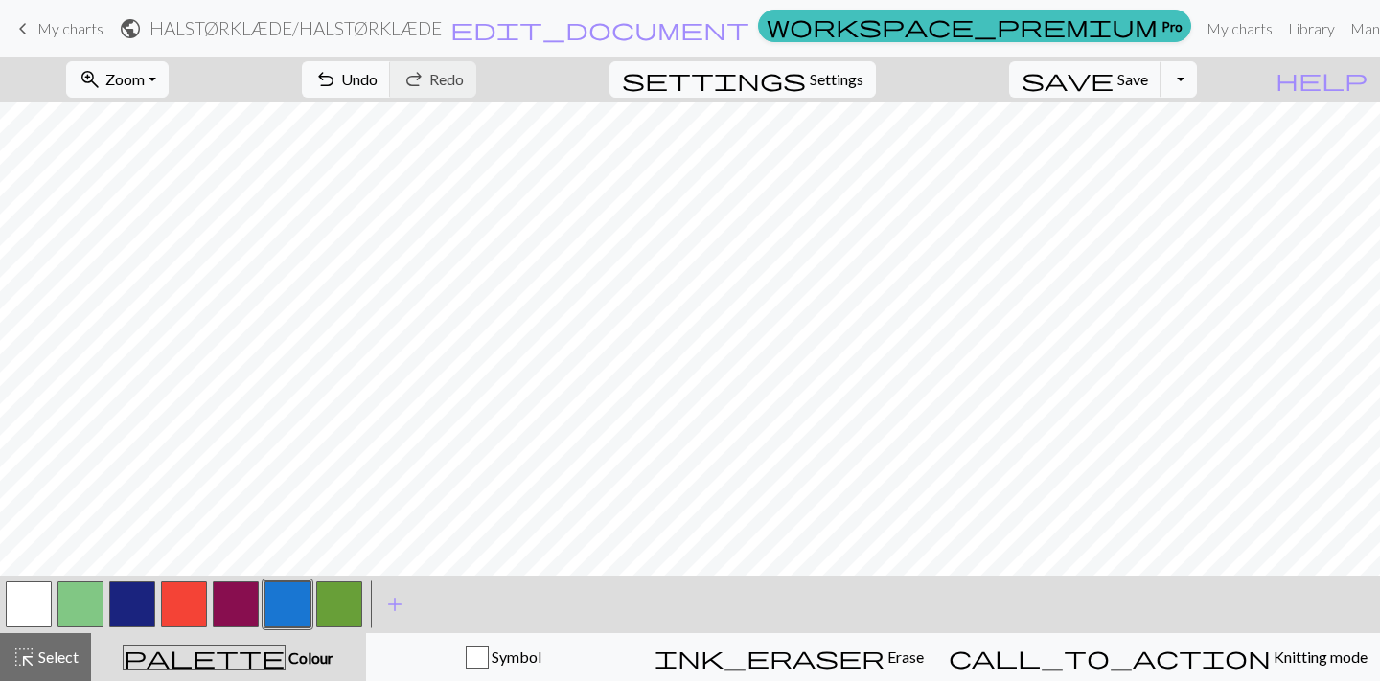
click at [239, 600] on button "button" at bounding box center [236, 605] width 46 height 46
click at [221, 597] on button "button" at bounding box center [236, 605] width 46 height 46
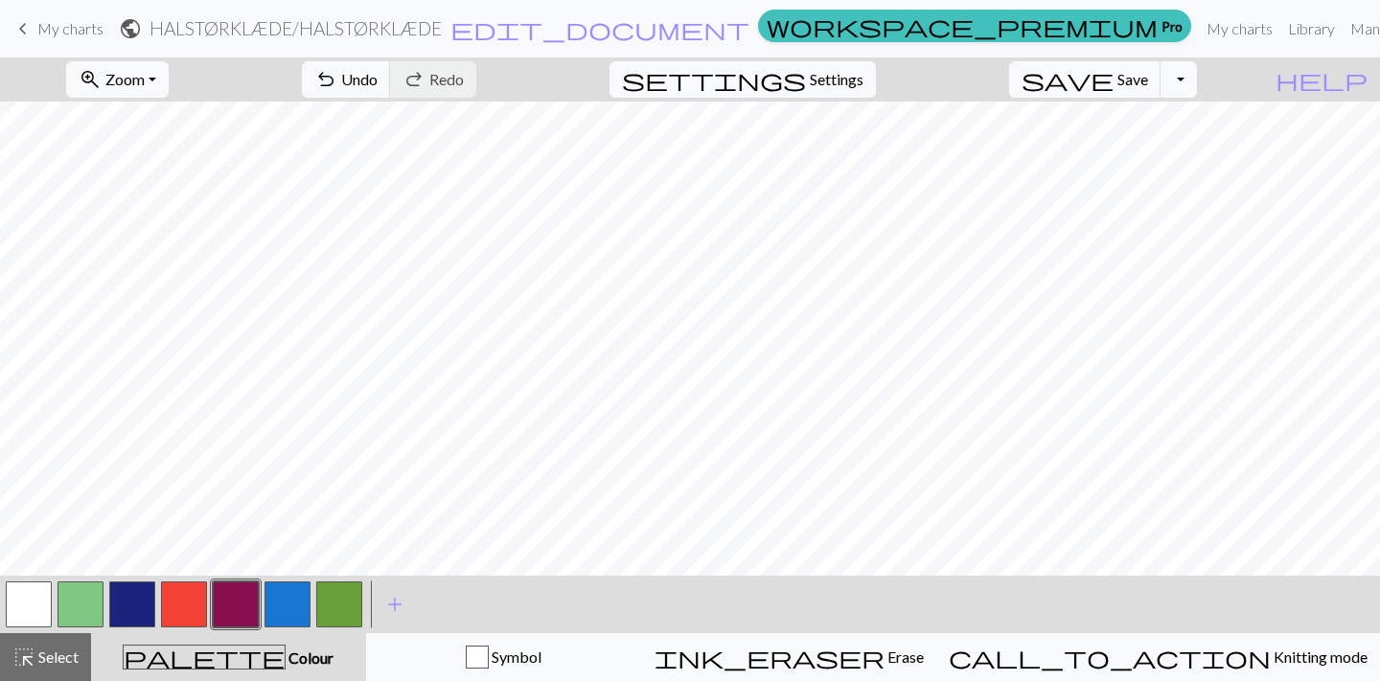
click at [19, 607] on button "button" at bounding box center [29, 605] width 46 height 46
click at [127, 599] on button "button" at bounding box center [132, 605] width 46 height 46
click at [138, 596] on button "button" at bounding box center [132, 605] width 46 height 46
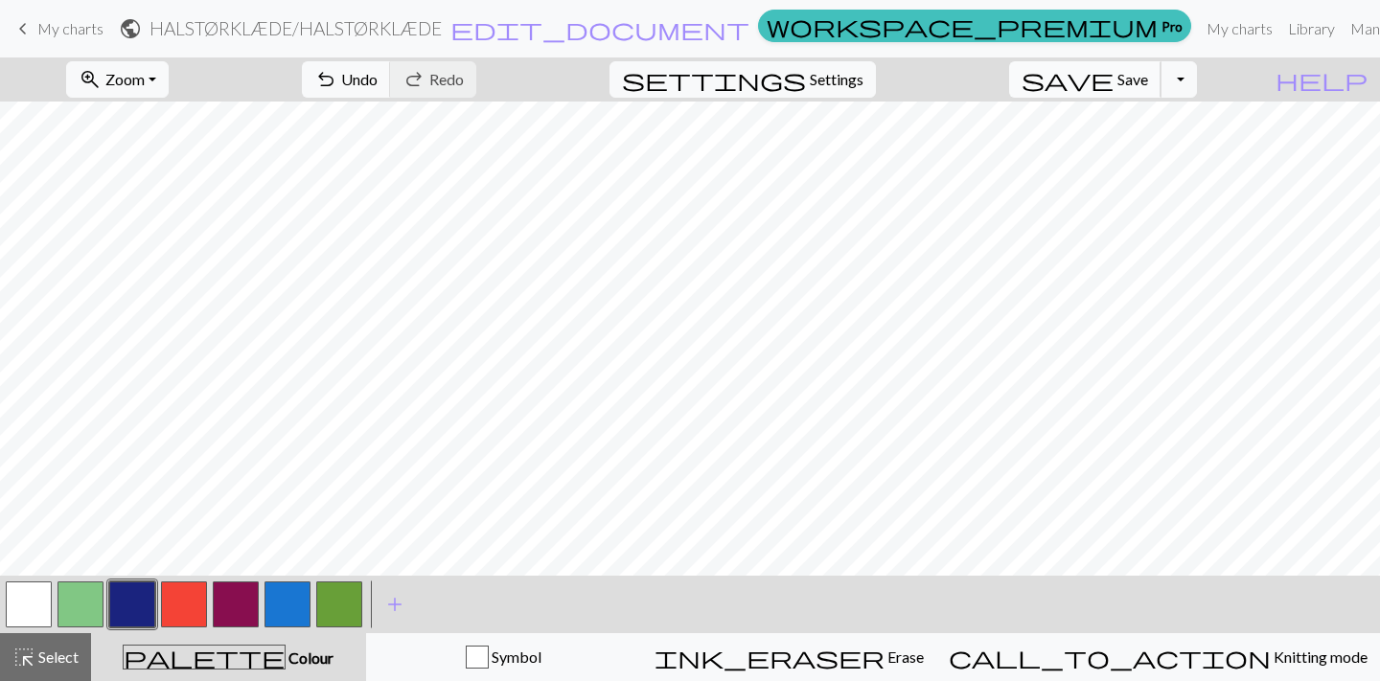
click at [1148, 80] on span "Save" at bounding box center [1132, 79] width 31 height 18
click at [1197, 78] on button "Toggle Dropdown" at bounding box center [1178, 79] width 36 height 36
click at [1154, 152] on button "save_alt Download" at bounding box center [1038, 152] width 316 height 31
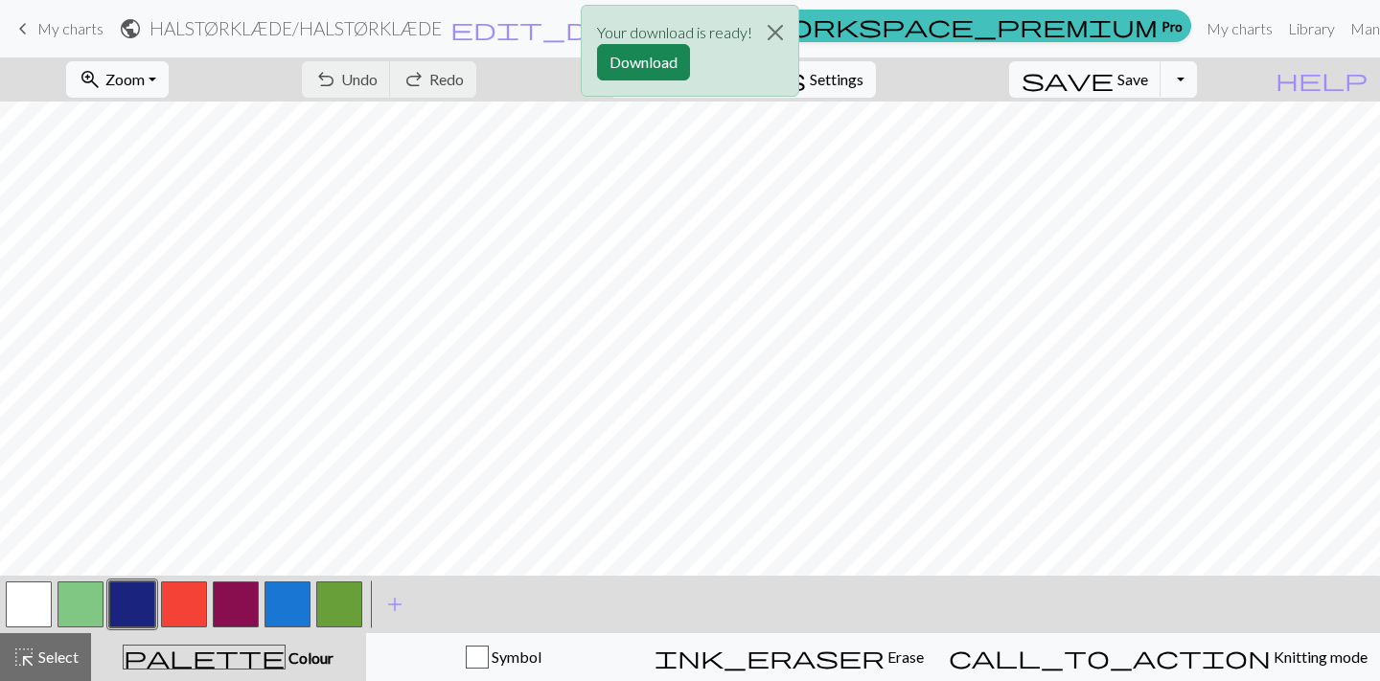
click at [1211, 76] on div "Your download is ready! Download" at bounding box center [690, 56] width 1380 height 112
click at [651, 59] on button "Download" at bounding box center [643, 62] width 93 height 36
